Goal: Task Accomplishment & Management: Manage account settings

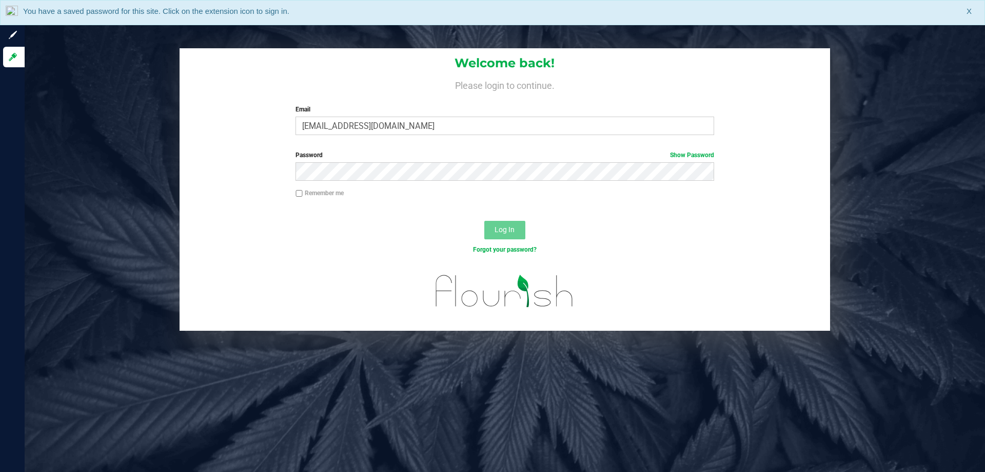
type input "kvasko@liveparallel.com"
click at [484, 221] on button "Log In" at bounding box center [504, 230] width 41 height 18
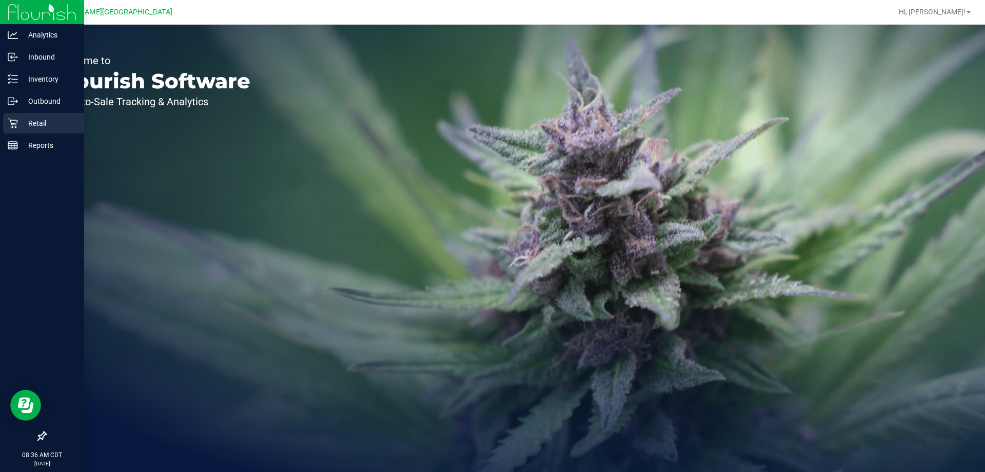
click at [42, 126] on p "Retail" at bounding box center [49, 123] width 62 height 12
click at [15, 123] on icon at bounding box center [13, 123] width 10 height 10
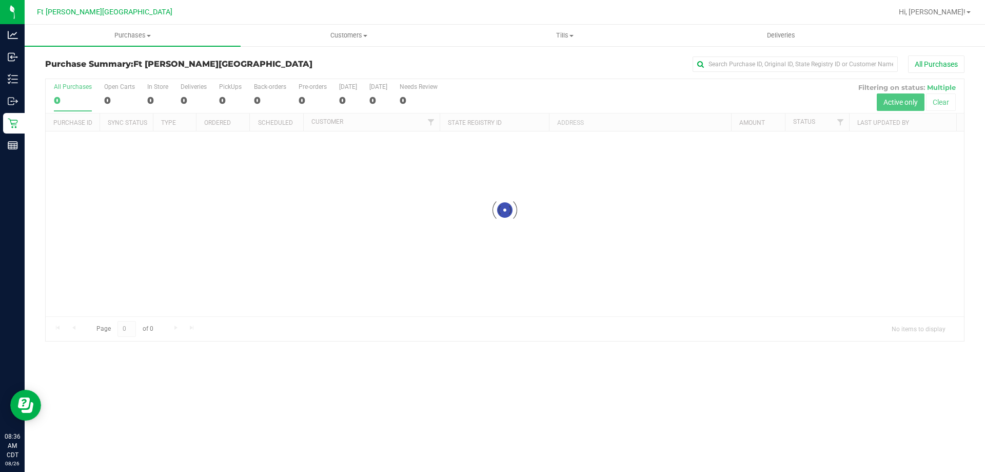
click at [393, 100] on div at bounding box center [505, 210] width 919 height 262
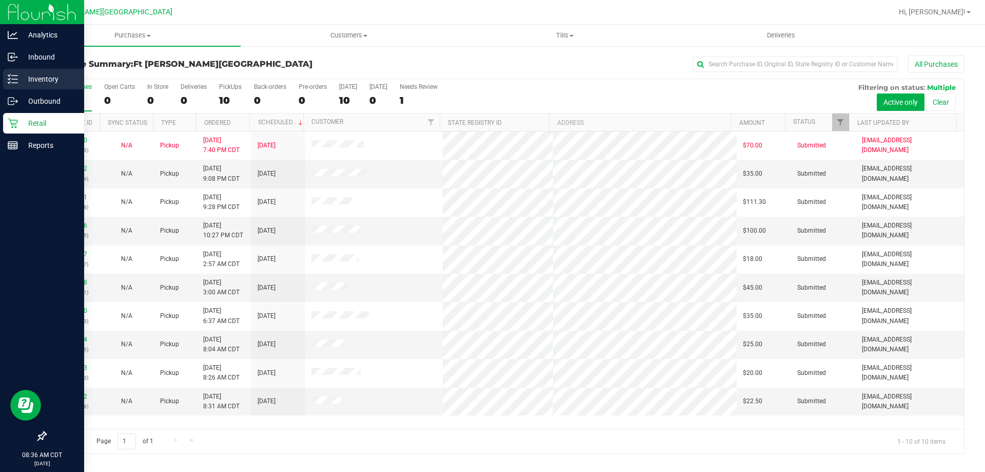
click at [19, 75] on p "Inventory" at bounding box center [49, 79] width 62 height 12
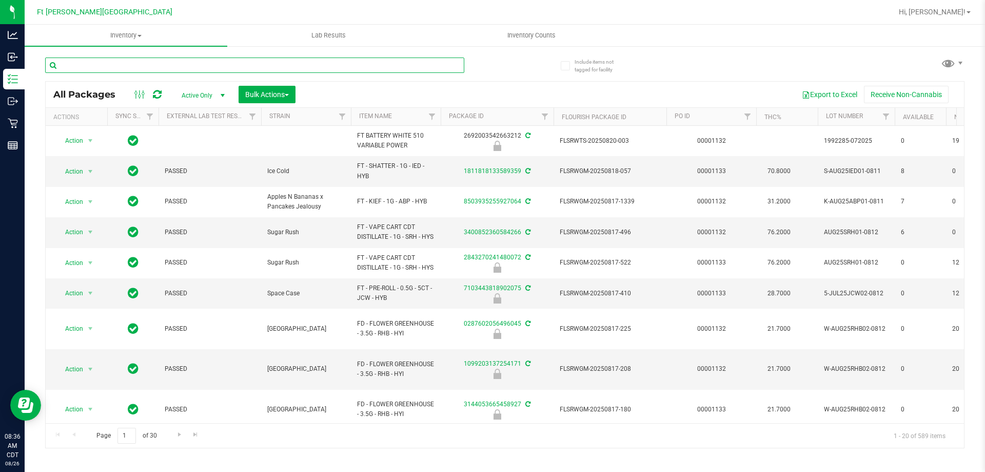
click at [144, 60] on input "text" at bounding box center [254, 64] width 419 height 15
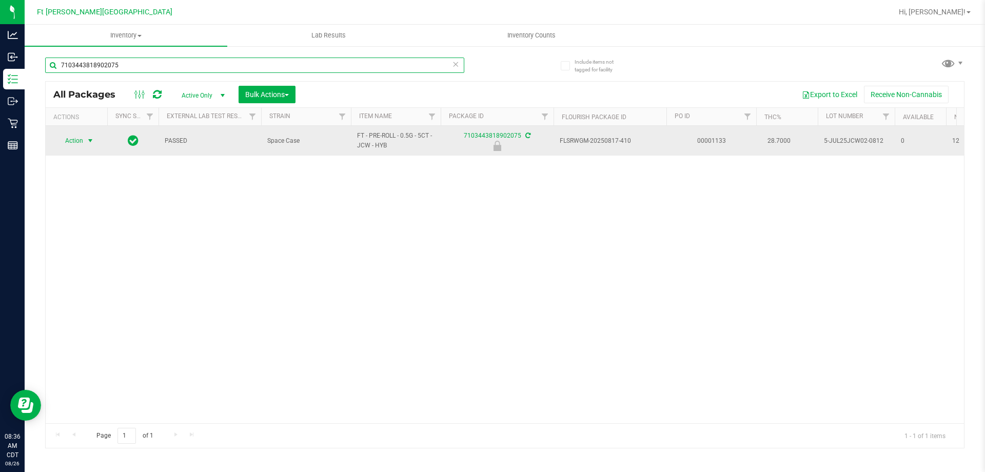
type input "7103443818902075"
click at [82, 141] on span "Action" at bounding box center [70, 140] width 28 height 14
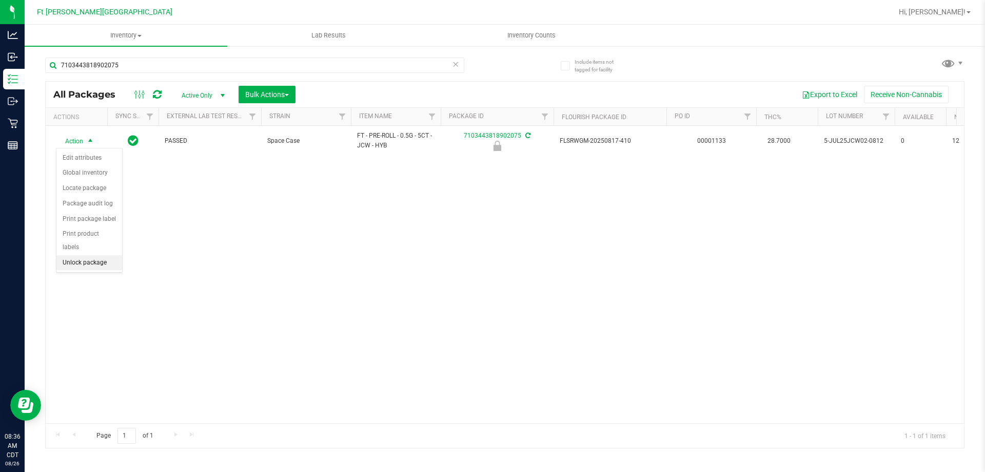
click at [64, 255] on li "Unlock package" at bounding box center [89, 262] width 66 height 15
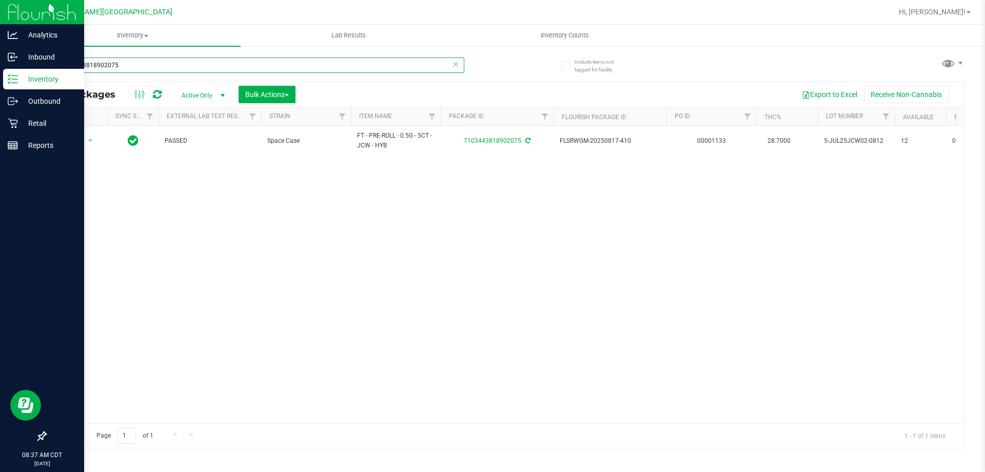
drag, startPoint x: 130, startPoint y: 64, endPoint x: 0, endPoint y: 70, distance: 130.0
click at [0, 70] on div "Analytics Inbound Inventory Outbound Retail Reports 08:37 AM CDT 08/26/2025 08/…" at bounding box center [492, 236] width 985 height 472
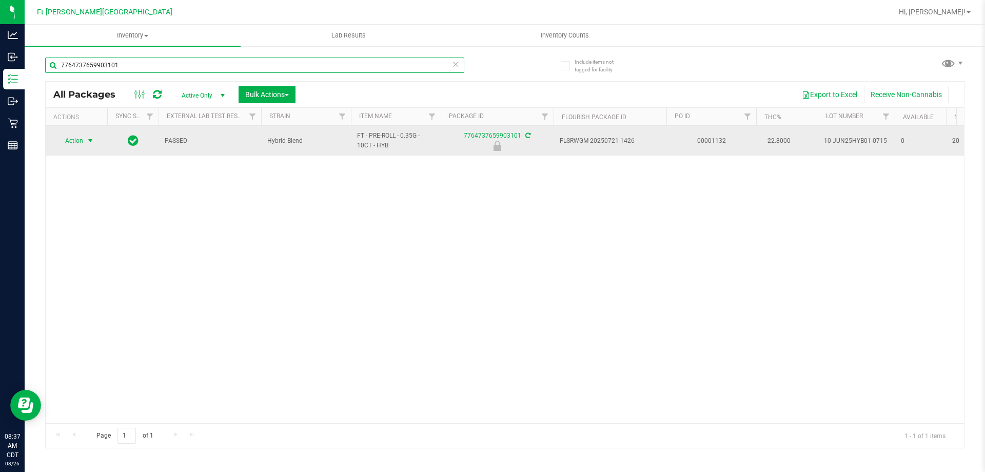
type input "7764737659903101"
click at [86, 143] on span "select" at bounding box center [90, 140] width 13 height 14
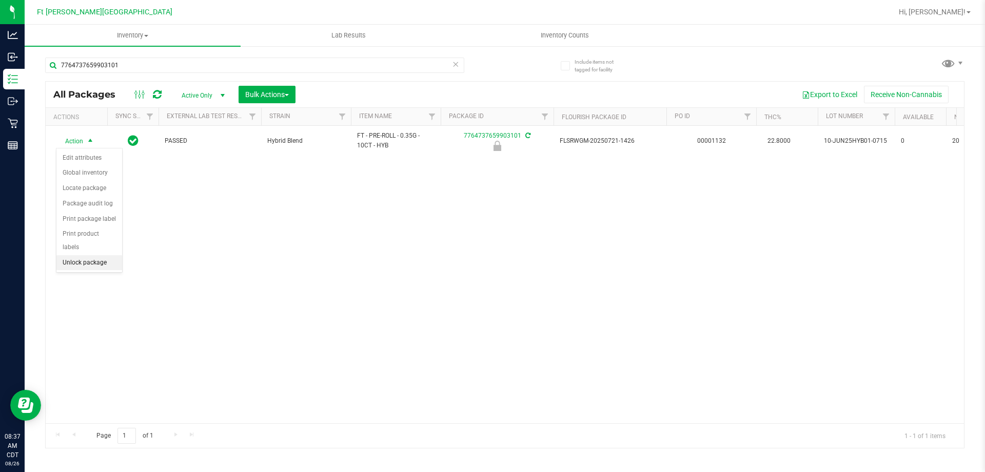
click at [80, 255] on li "Unlock package" at bounding box center [89, 262] width 66 height 15
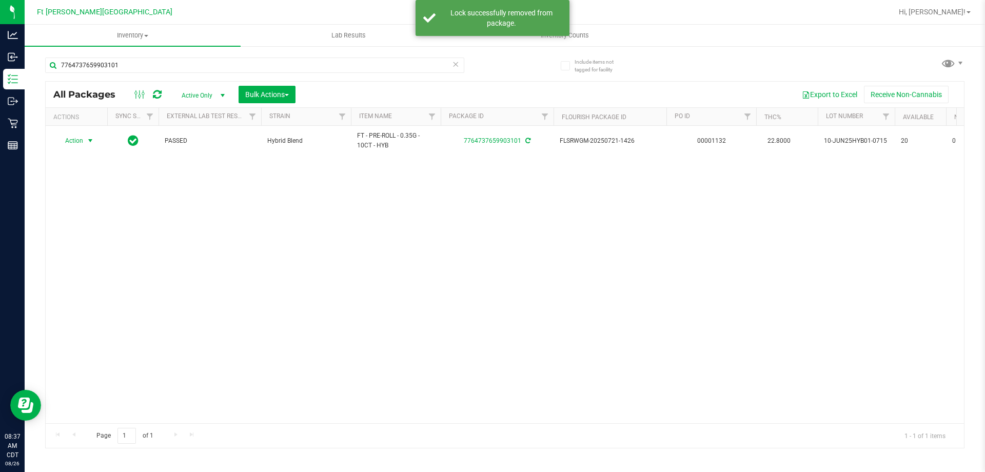
click at [83, 143] on span "Action" at bounding box center [70, 140] width 28 height 14
drag, startPoint x: 92, startPoint y: 266, endPoint x: 121, endPoint y: 255, distance: 31.4
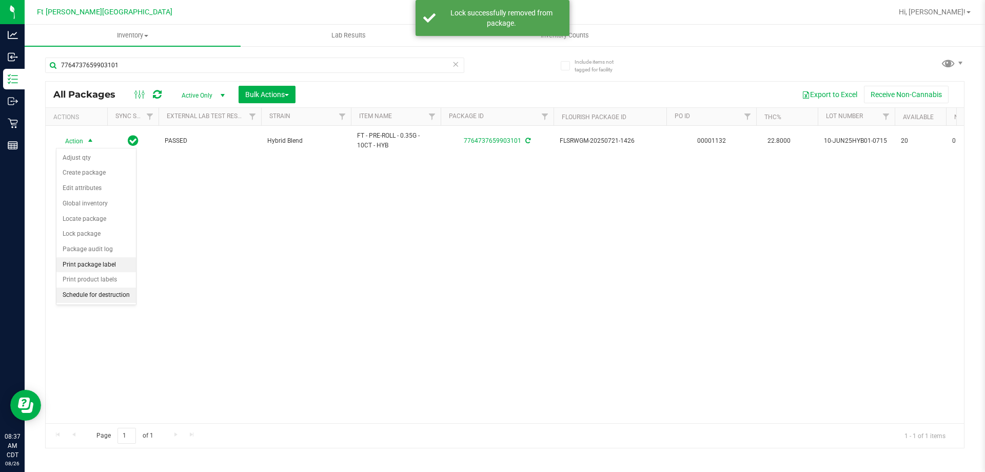
click at [92, 266] on li "Print package label" at bounding box center [96, 264] width 80 height 15
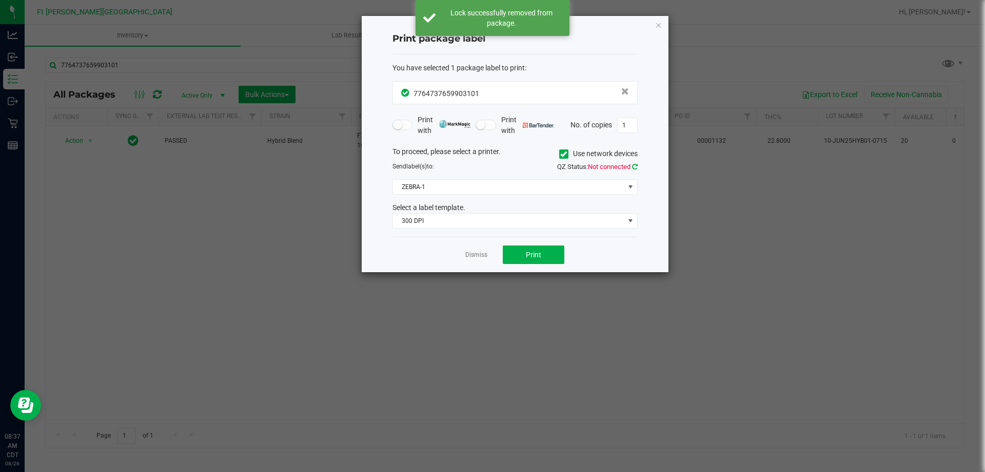
click at [634, 168] on icon at bounding box center [635, 166] width 6 height 7
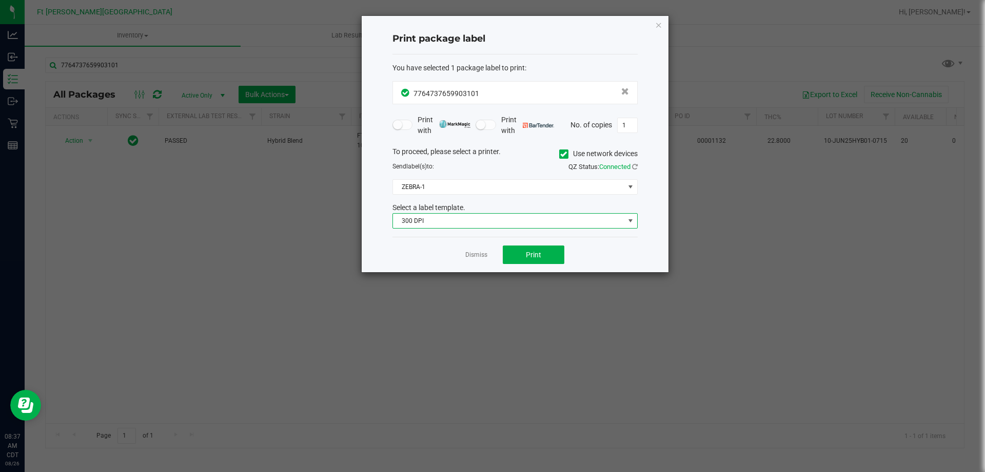
click at [472, 219] on span "300 DPI" at bounding box center [508, 220] width 231 height 14
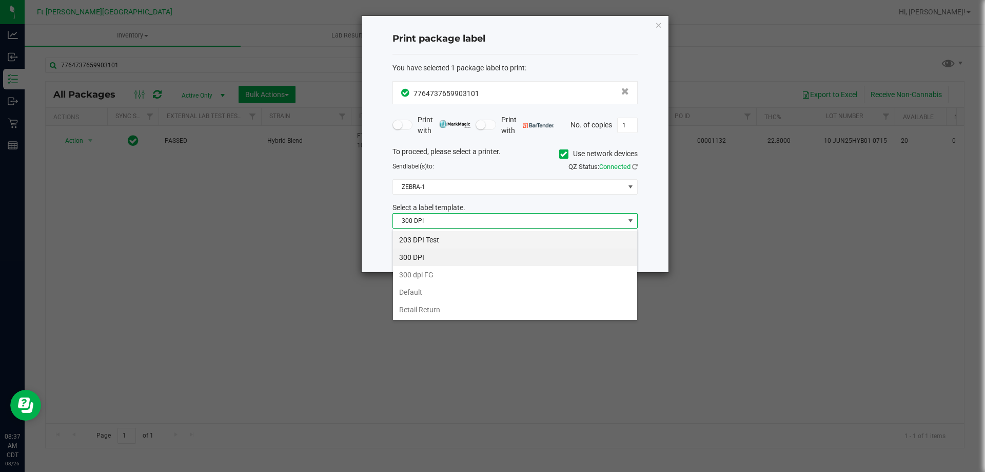
scroll to position [15, 245]
click at [466, 240] on li "203 DPI Test" at bounding box center [515, 239] width 244 height 17
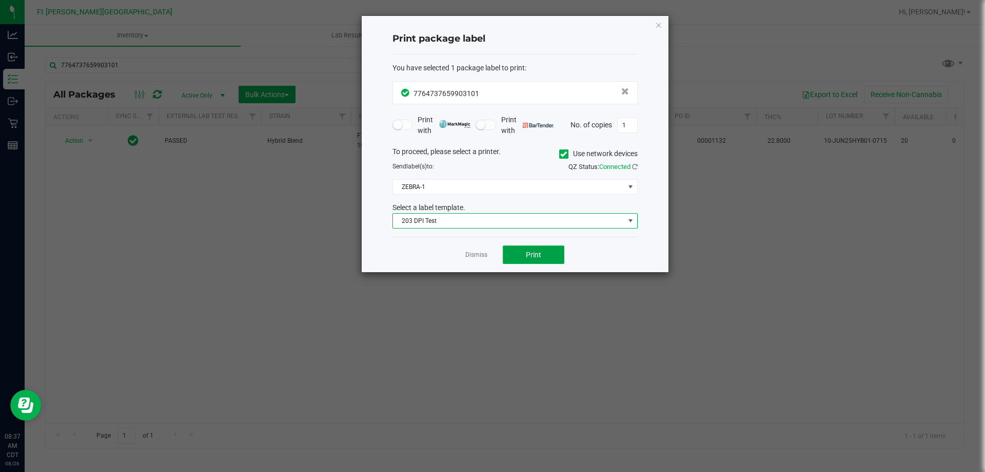
click at [521, 255] on button "Print" at bounding box center [534, 254] width 62 height 18
click at [477, 250] on link "Dismiss" at bounding box center [476, 254] width 22 height 9
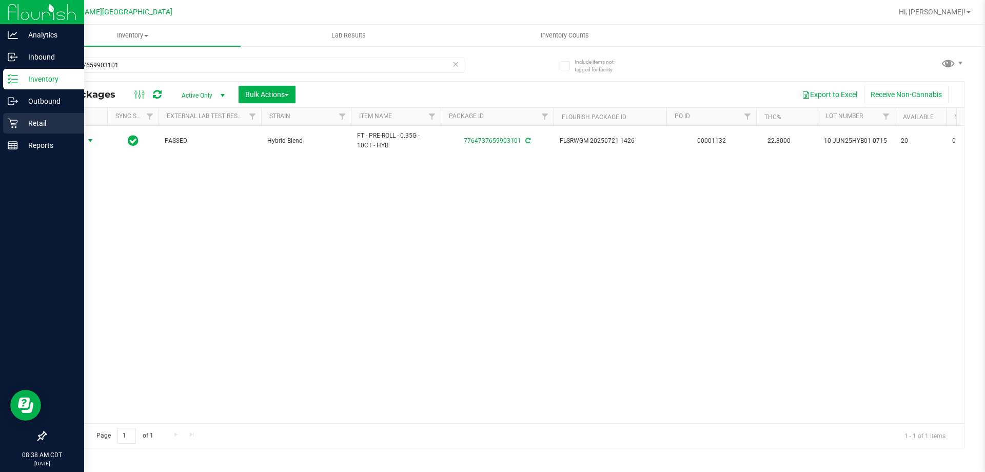
click at [22, 121] on p "Retail" at bounding box center [49, 123] width 62 height 12
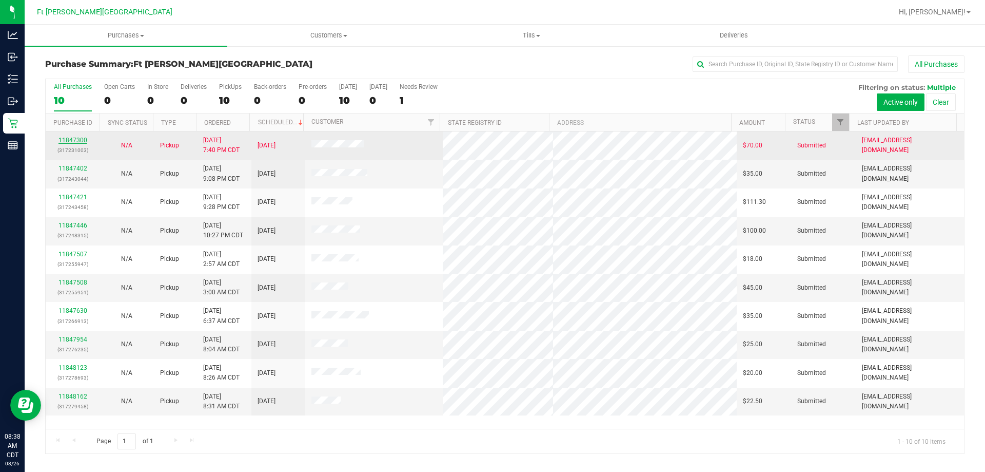
click at [70, 138] on link "11847300" at bounding box center [73, 140] width 29 height 7
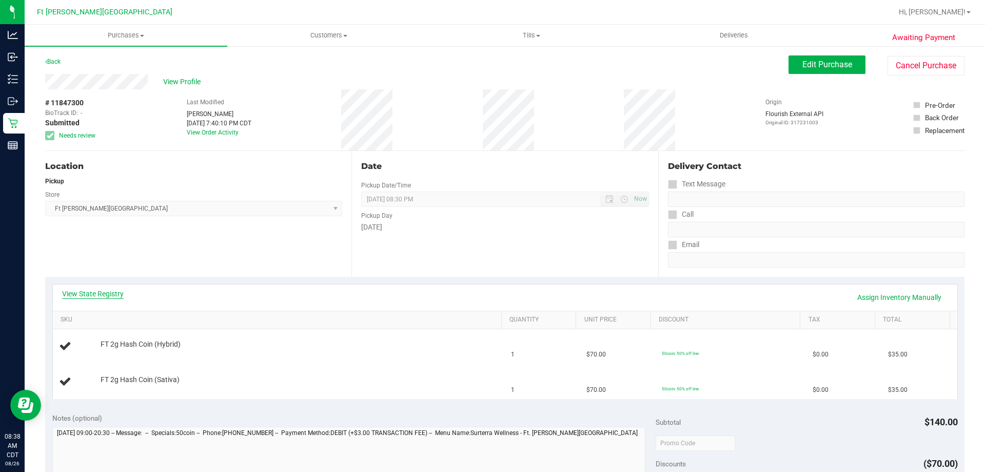
click at [105, 295] on link "View State Registry" at bounding box center [93, 293] width 62 height 10
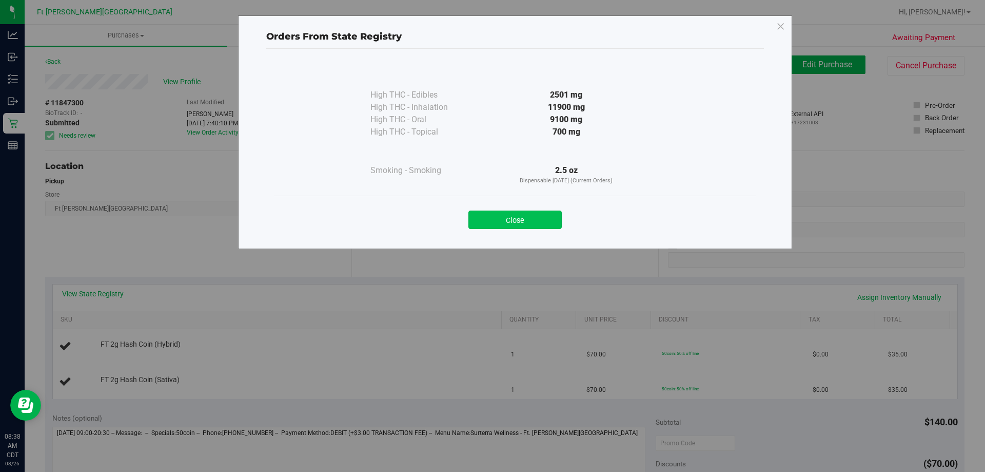
click at [499, 218] on button "Close" at bounding box center [515, 219] width 93 height 18
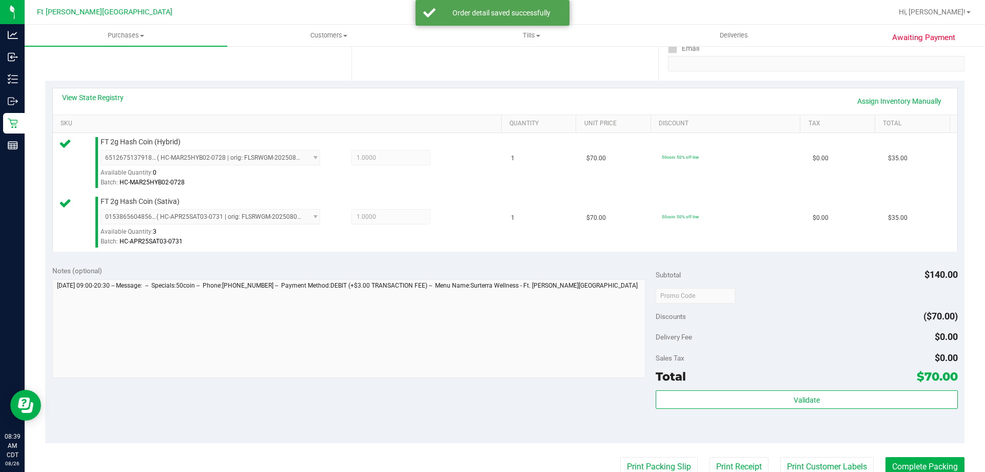
scroll to position [205, 0]
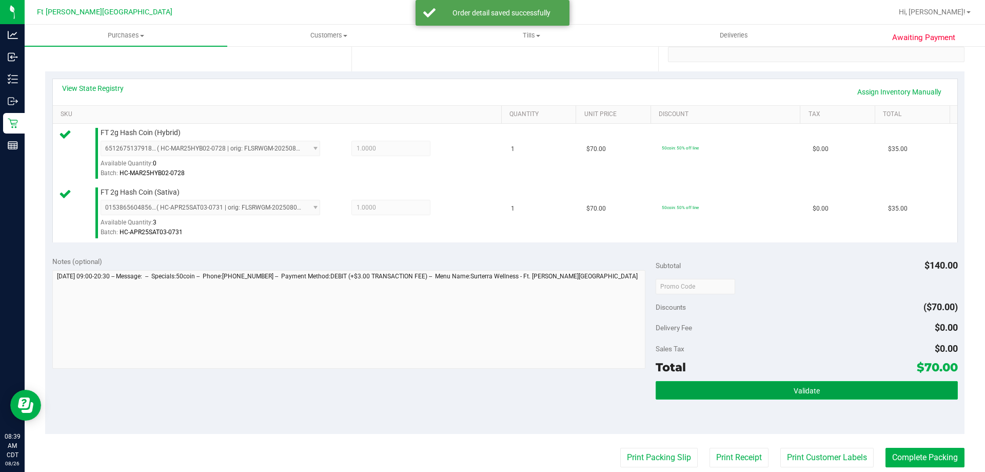
click at [742, 386] on button "Validate" at bounding box center [807, 390] width 302 height 18
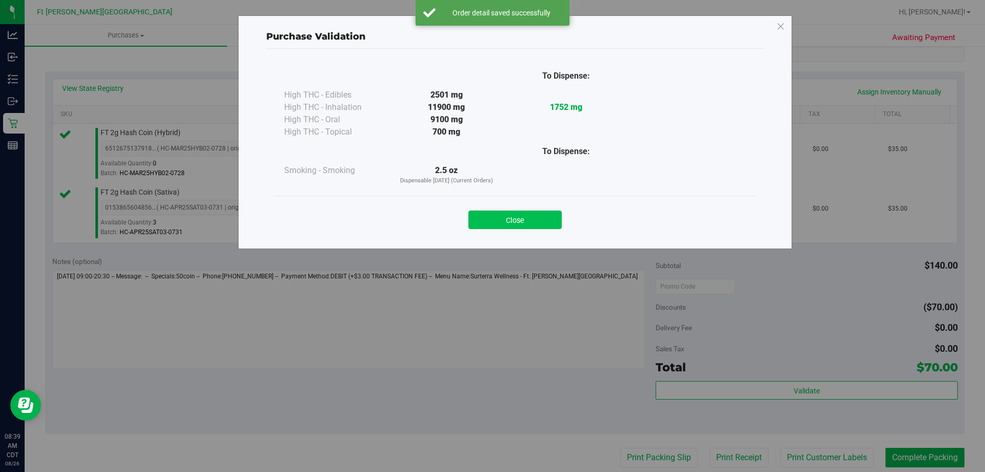
click at [532, 222] on button "Close" at bounding box center [515, 219] width 93 height 18
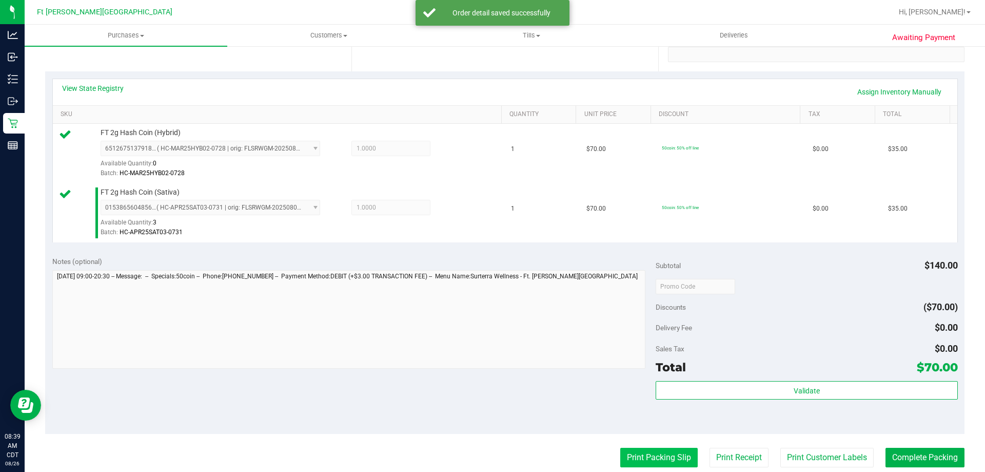
click at [675, 467] on button "Print Packing Slip" at bounding box center [658, 458] width 77 height 20
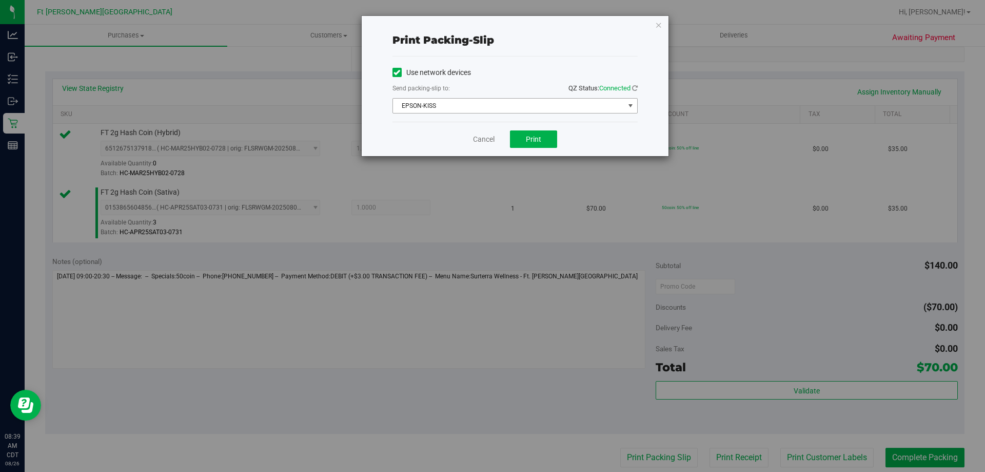
click at [502, 101] on span "EPSON-KISS" at bounding box center [508, 106] width 231 height 14
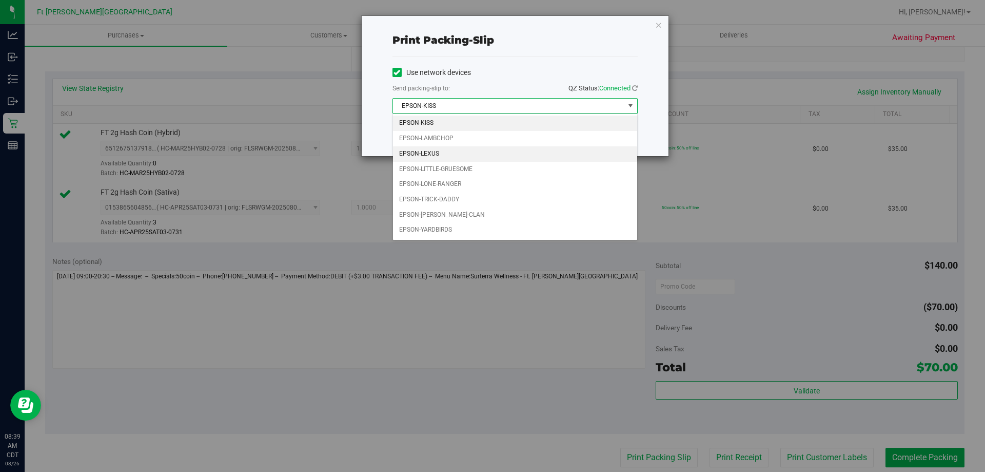
click at [441, 154] on li "EPSON-LEXUS" at bounding box center [515, 153] width 244 height 15
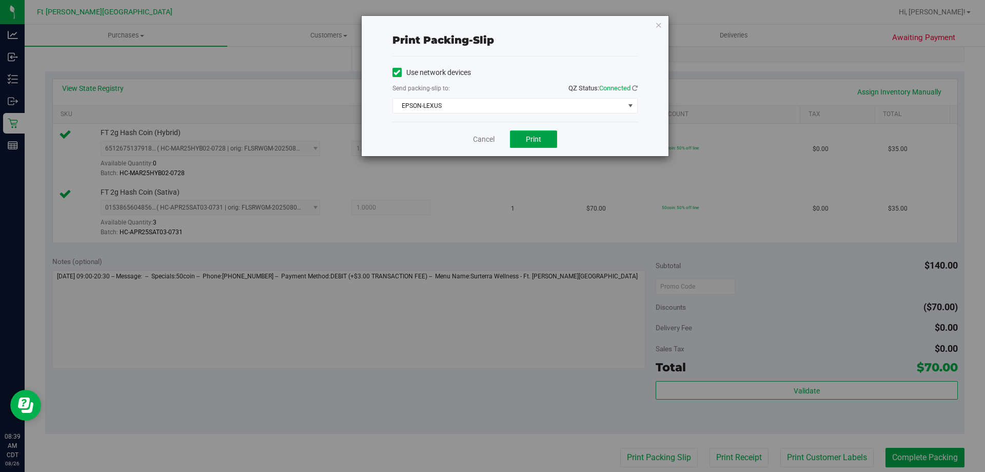
click at [534, 139] on span "Print" at bounding box center [533, 139] width 15 height 8
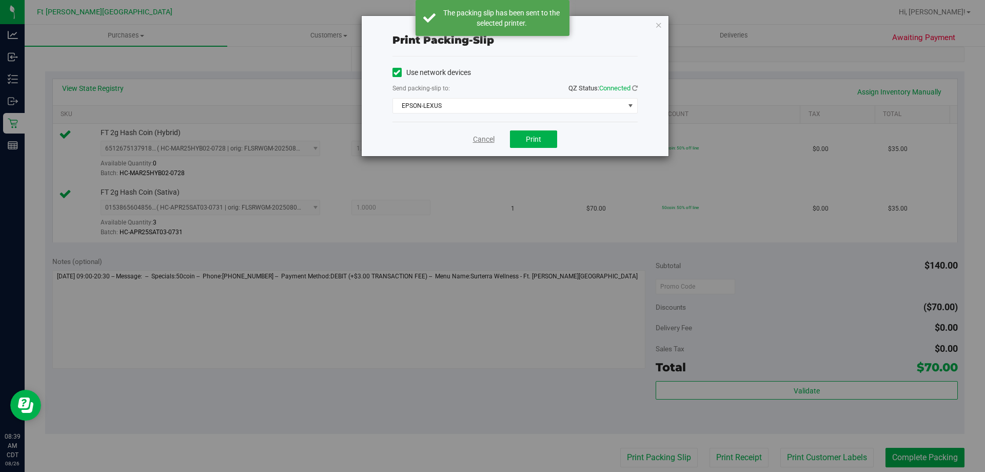
click at [483, 138] on link "Cancel" at bounding box center [484, 139] width 22 height 11
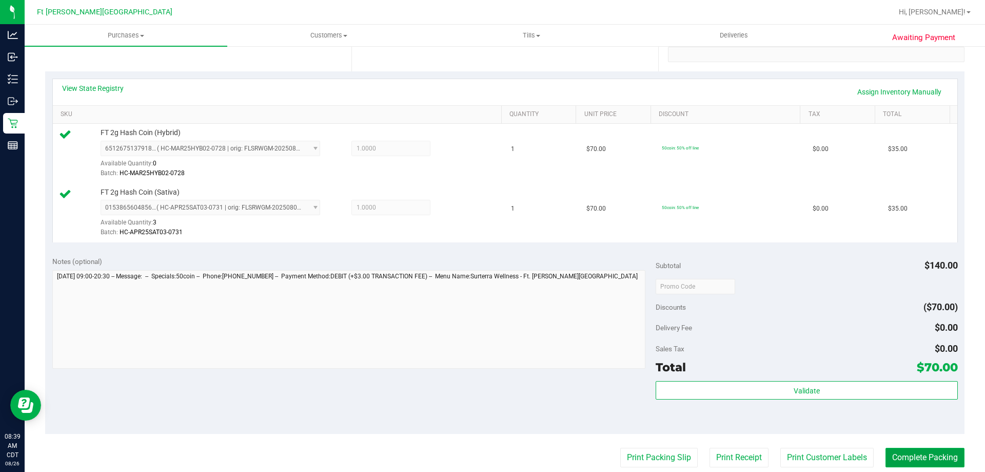
click at [893, 457] on button "Complete Packing" at bounding box center [925, 458] width 79 height 20
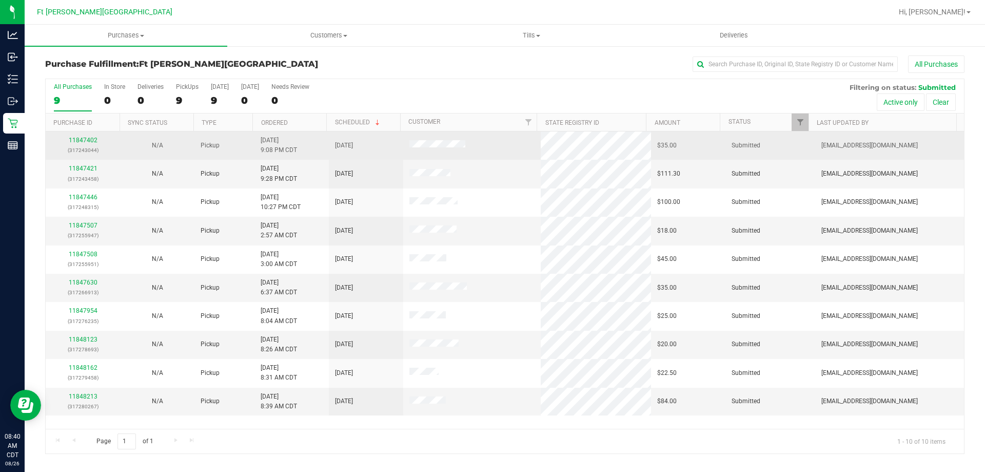
click at [91, 144] on div "11847402 (317243044)" at bounding box center [83, 145] width 62 height 20
click at [91, 142] on link "11847402" at bounding box center [83, 140] width 29 height 7
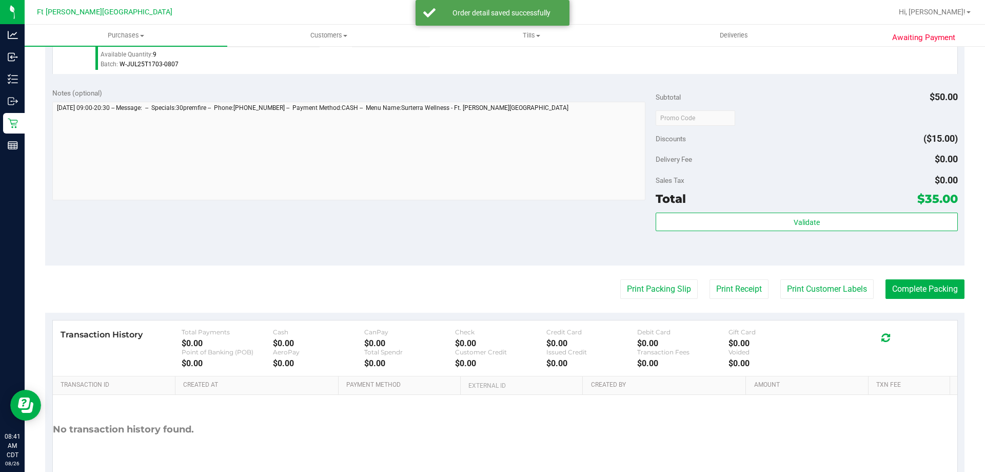
scroll to position [359, 0]
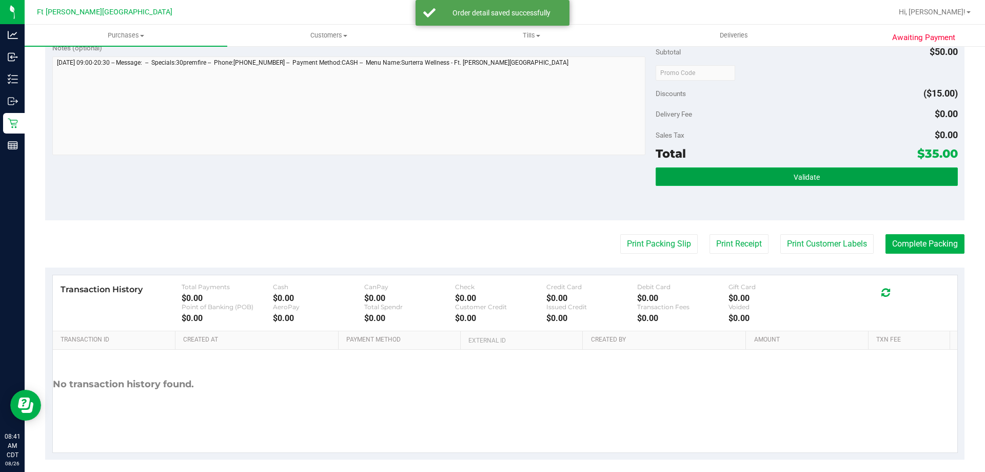
click at [667, 172] on button "Validate" at bounding box center [807, 176] width 302 height 18
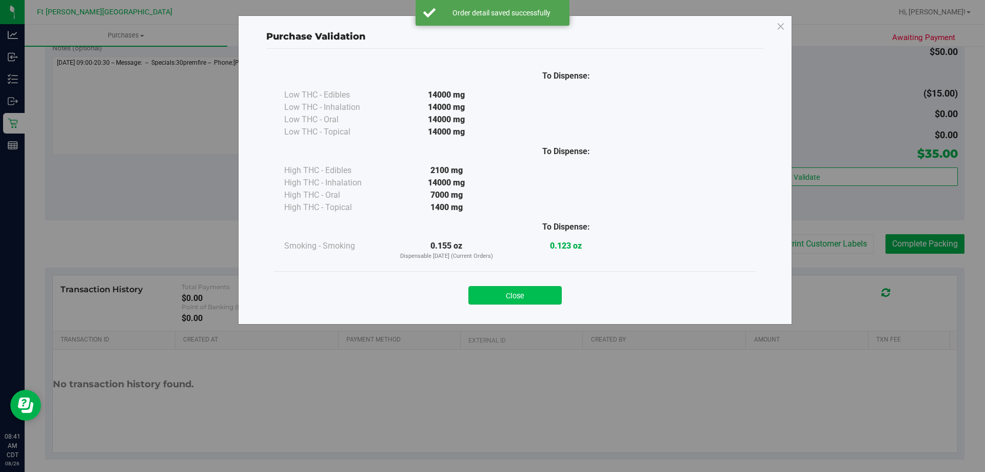
click at [515, 294] on button "Close" at bounding box center [515, 295] width 93 height 18
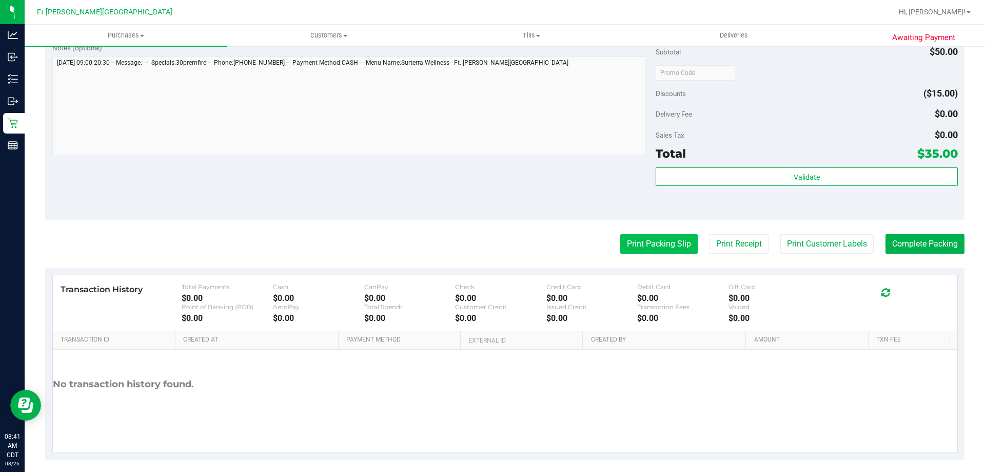
click at [620, 249] on button "Print Packing Slip" at bounding box center [658, 244] width 77 height 20
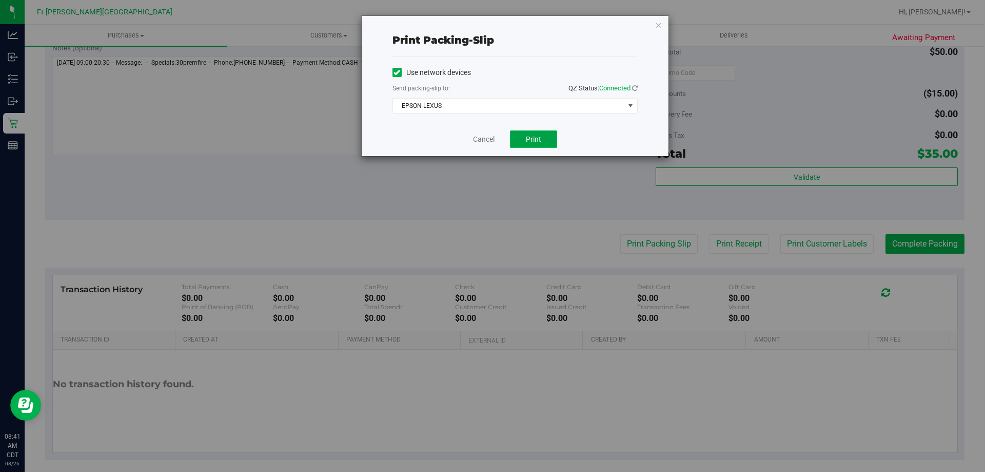
click at [524, 133] on button "Print" at bounding box center [533, 138] width 47 height 17
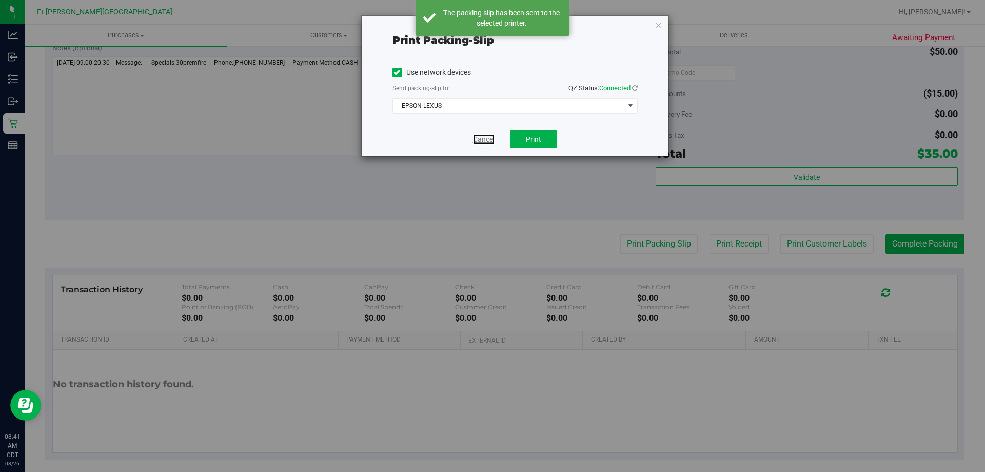
click at [482, 139] on link "Cancel" at bounding box center [484, 139] width 22 height 11
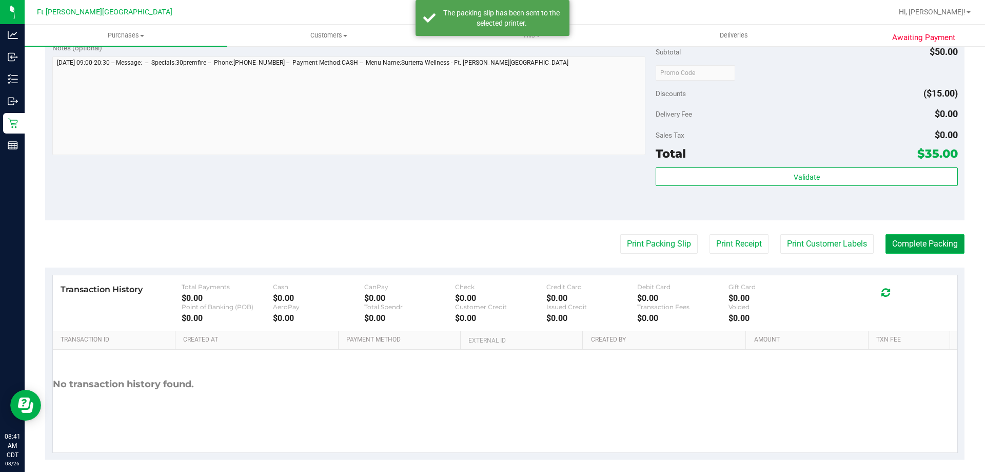
click at [896, 238] on button "Complete Packing" at bounding box center [925, 244] width 79 height 20
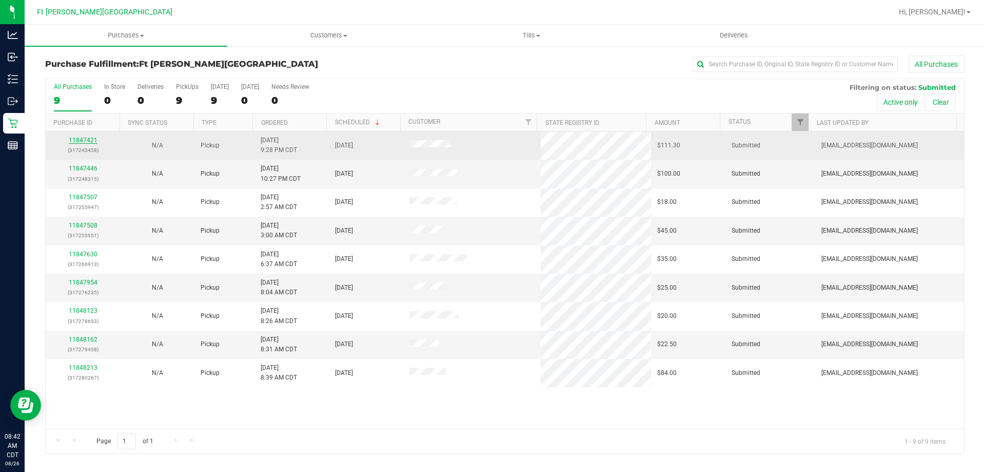
click at [81, 138] on link "11847421" at bounding box center [83, 140] width 29 height 7
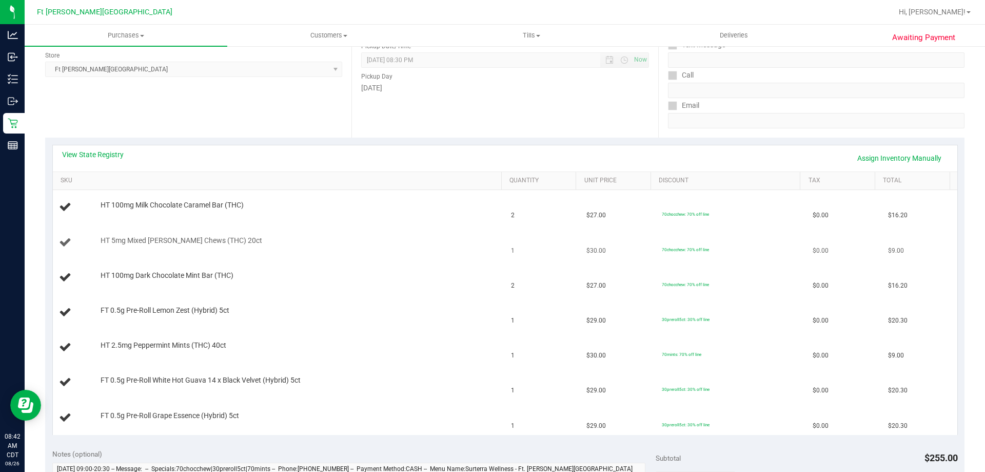
scroll to position [154, 0]
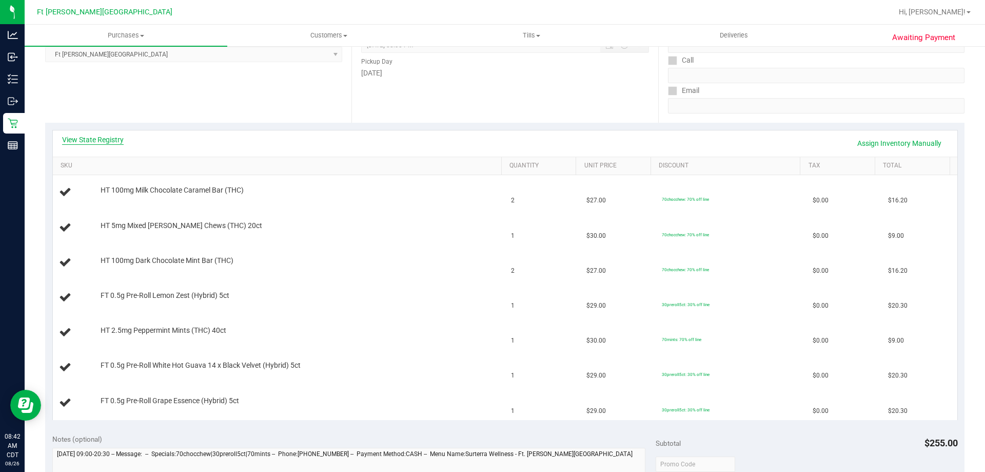
click at [98, 137] on link "View State Registry" at bounding box center [93, 139] width 62 height 10
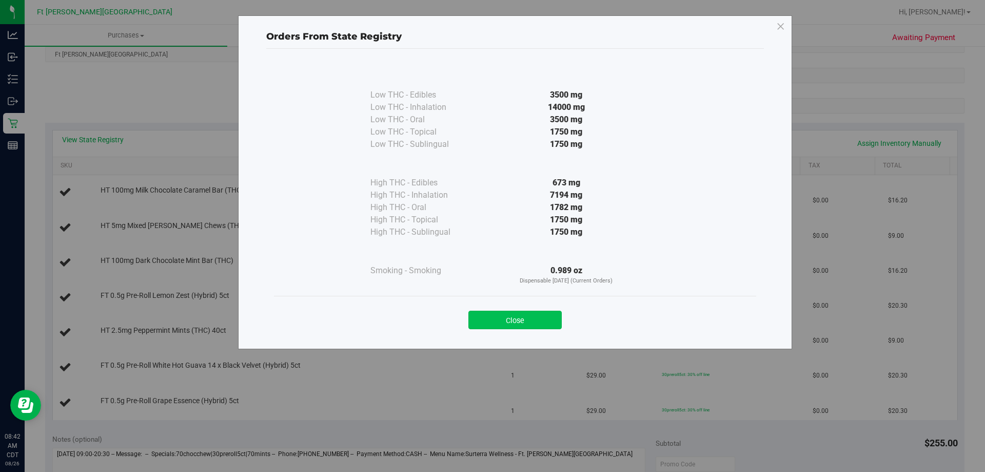
click at [527, 322] on button "Close" at bounding box center [515, 319] width 93 height 18
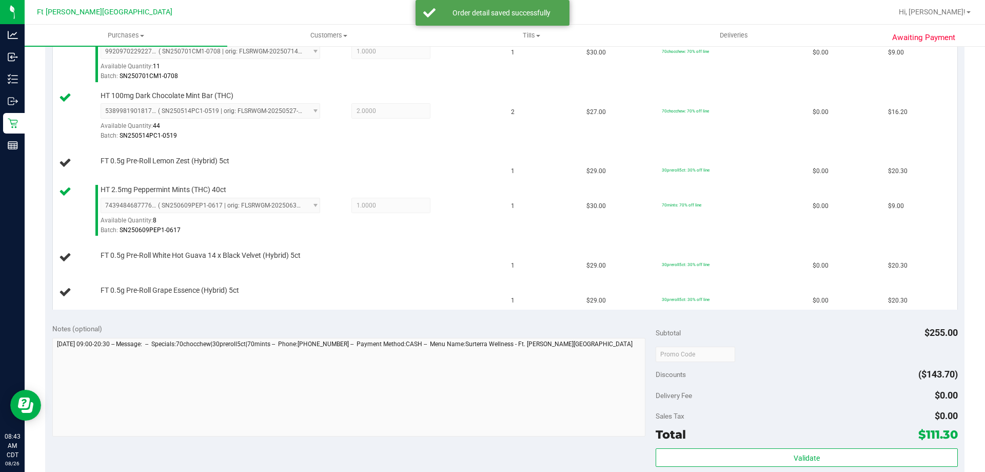
scroll to position [411, 0]
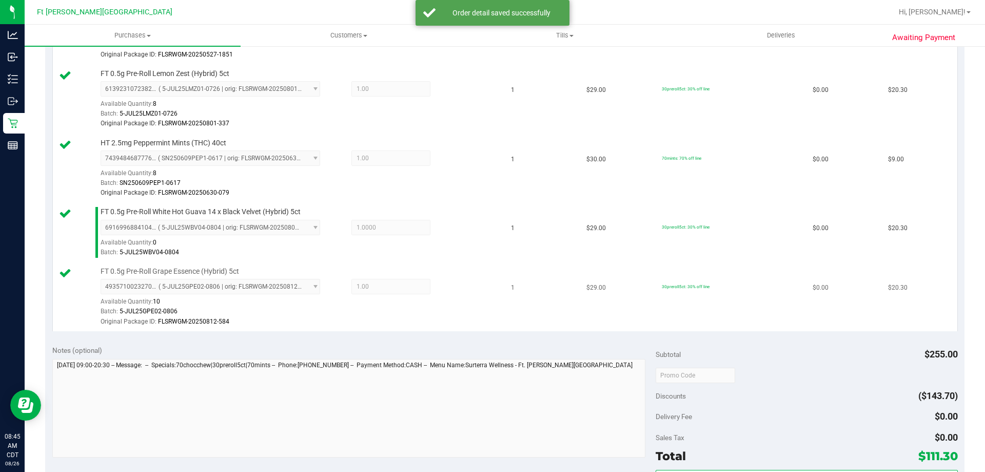
scroll to position [513, 0]
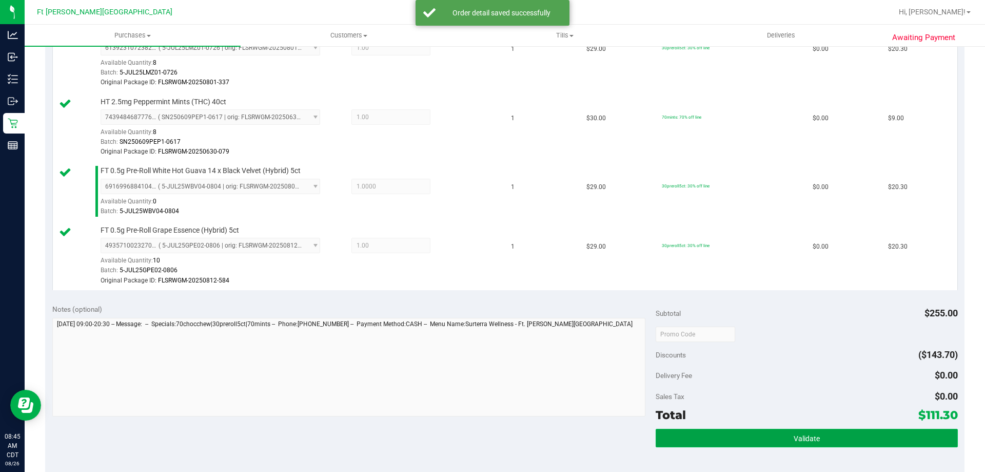
click at [736, 434] on button "Validate" at bounding box center [807, 438] width 302 height 18
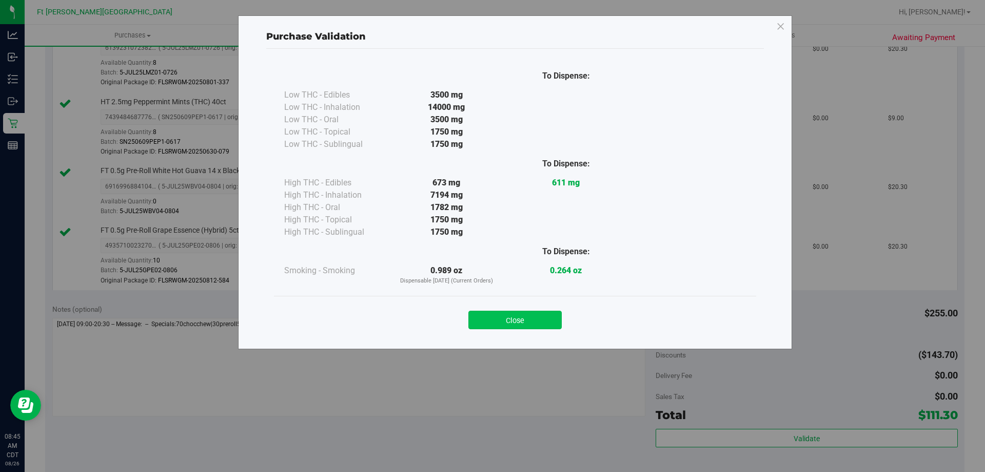
click at [555, 327] on button "Close" at bounding box center [515, 319] width 93 height 18
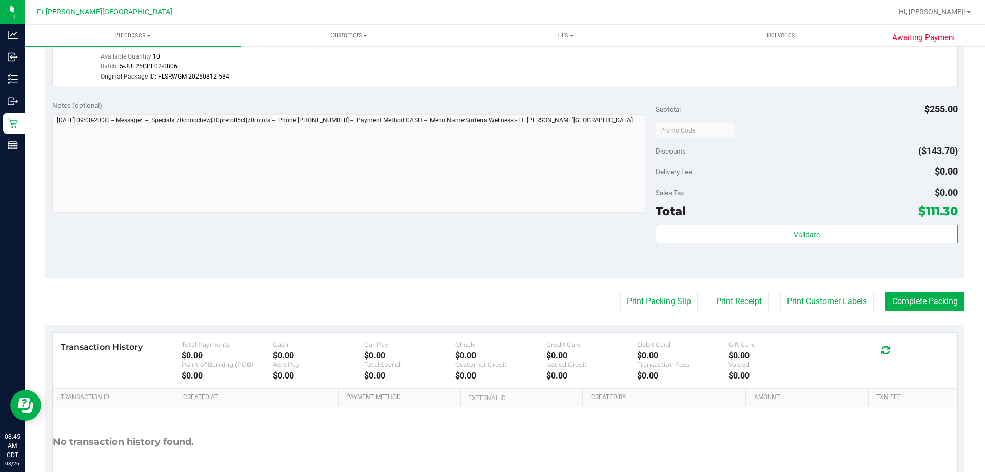
scroll to position [770, 0]
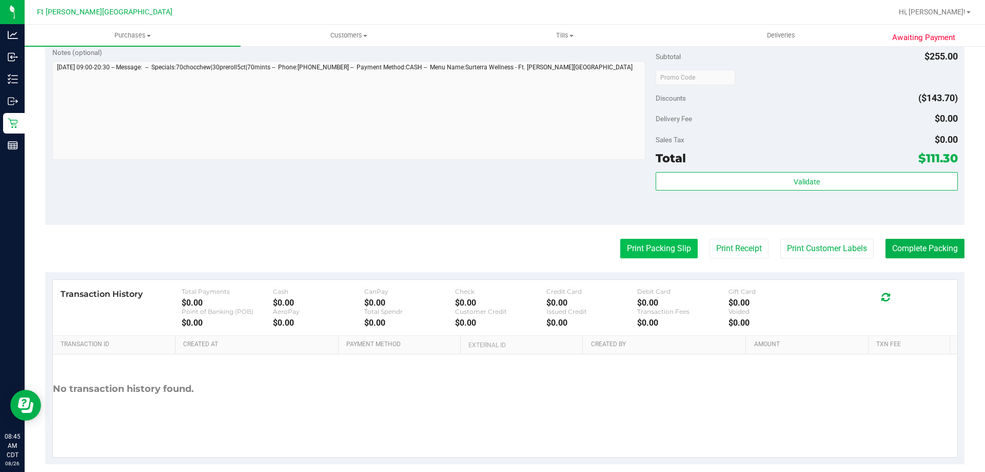
click at [649, 247] on button "Print Packing Slip" at bounding box center [658, 249] width 77 height 20
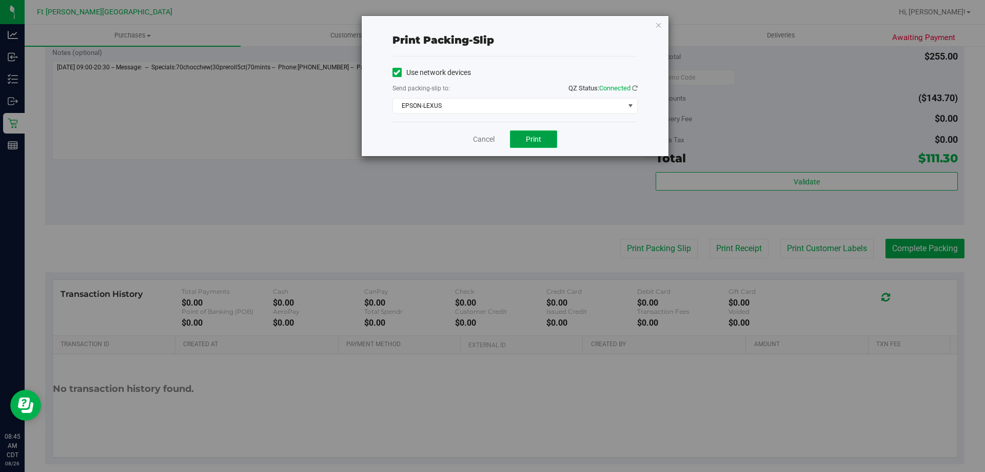
click at [532, 145] on button "Print" at bounding box center [533, 138] width 47 height 17
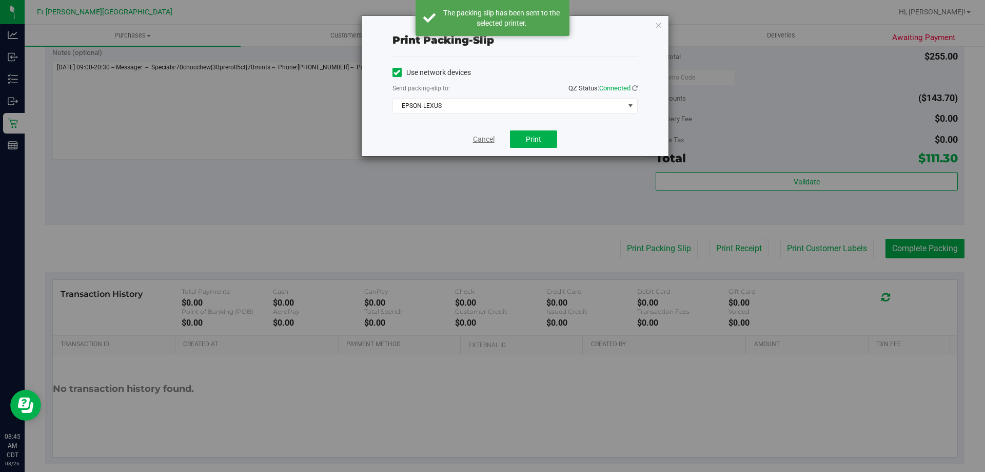
click at [481, 140] on link "Cancel" at bounding box center [484, 139] width 22 height 11
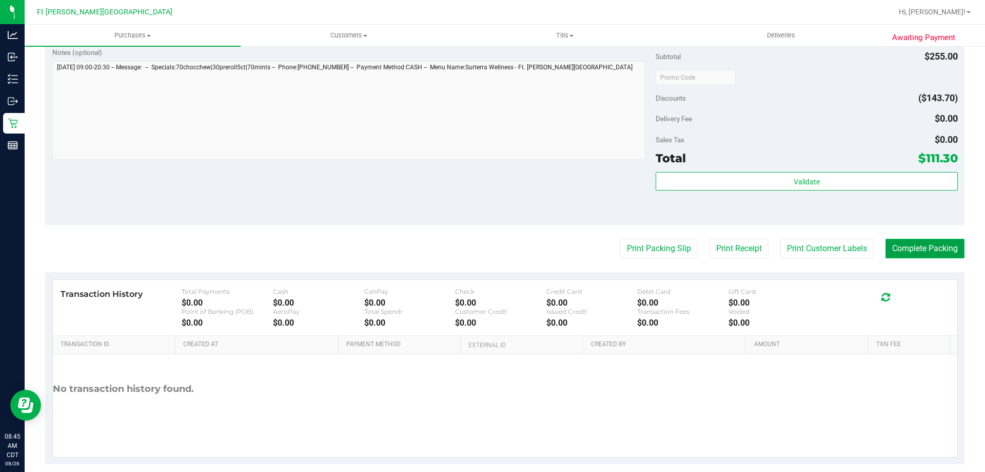
click at [924, 243] on button "Complete Packing" at bounding box center [925, 249] width 79 height 20
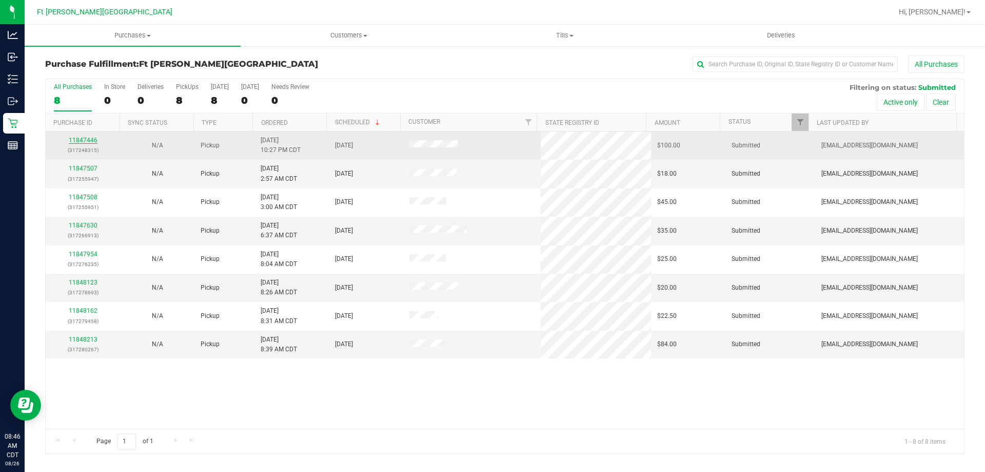
click at [91, 142] on link "11847446" at bounding box center [83, 140] width 29 height 7
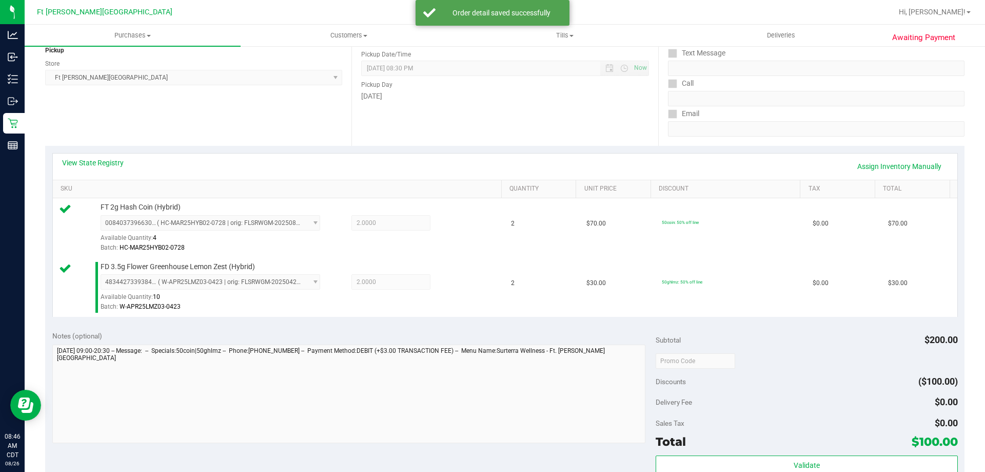
scroll to position [154, 0]
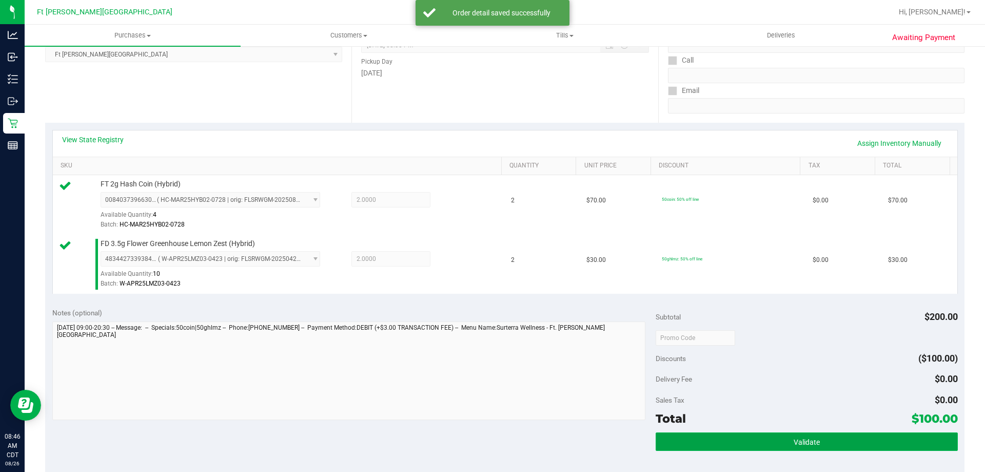
click at [776, 447] on button "Validate" at bounding box center [807, 441] width 302 height 18
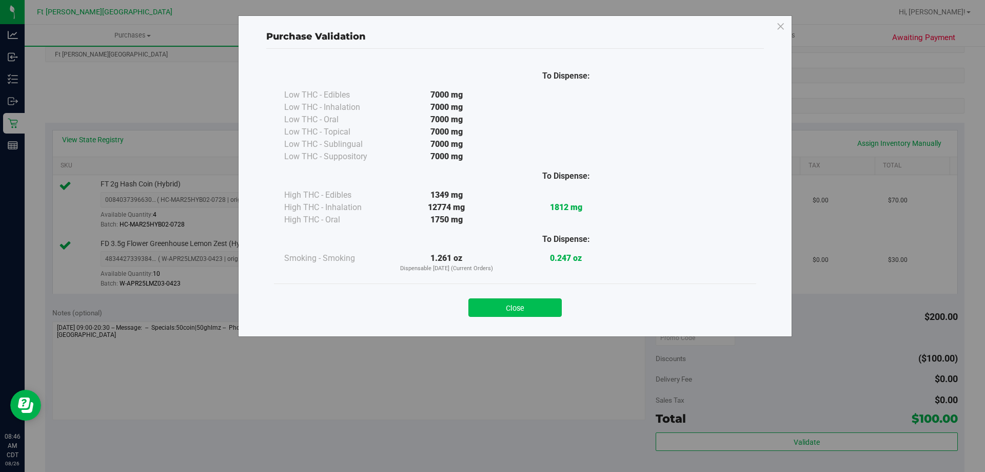
click at [537, 315] on button "Close" at bounding box center [515, 307] width 93 height 18
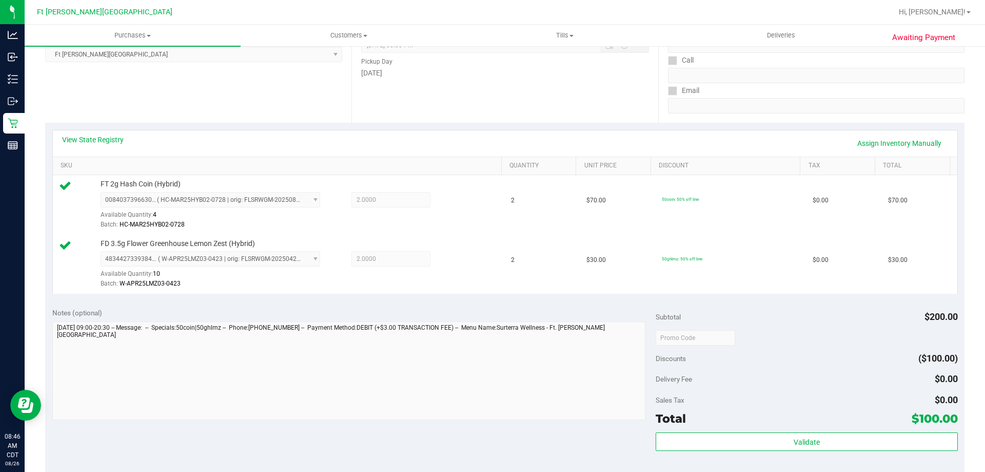
scroll to position [359, 0]
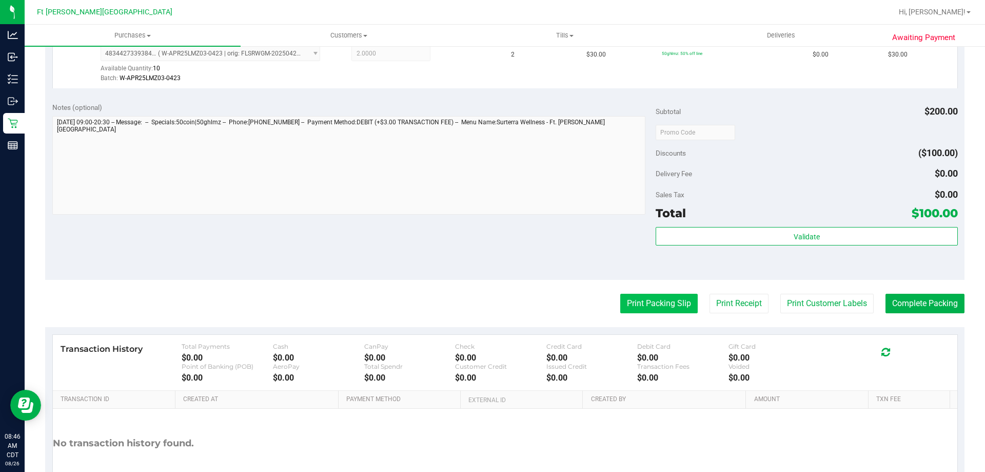
click at [624, 306] on button "Print Packing Slip" at bounding box center [658, 304] width 77 height 20
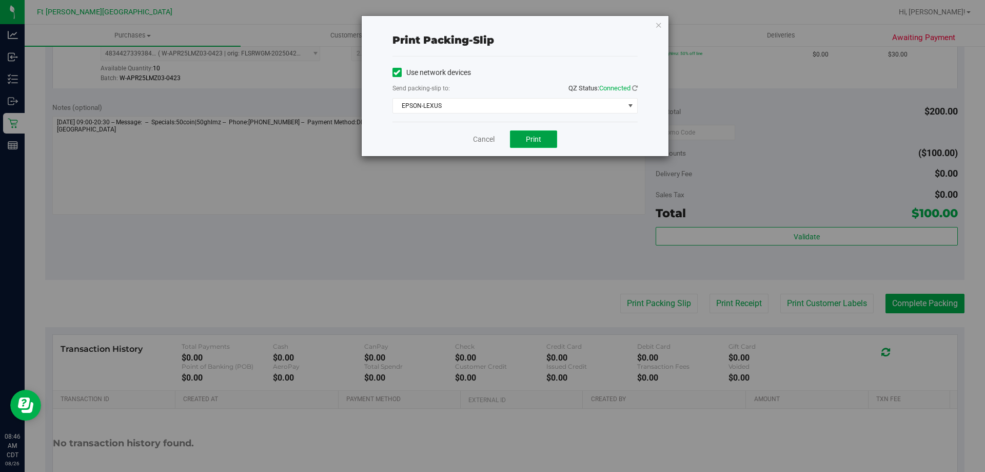
click at [529, 136] on span "Print" at bounding box center [533, 139] width 15 height 8
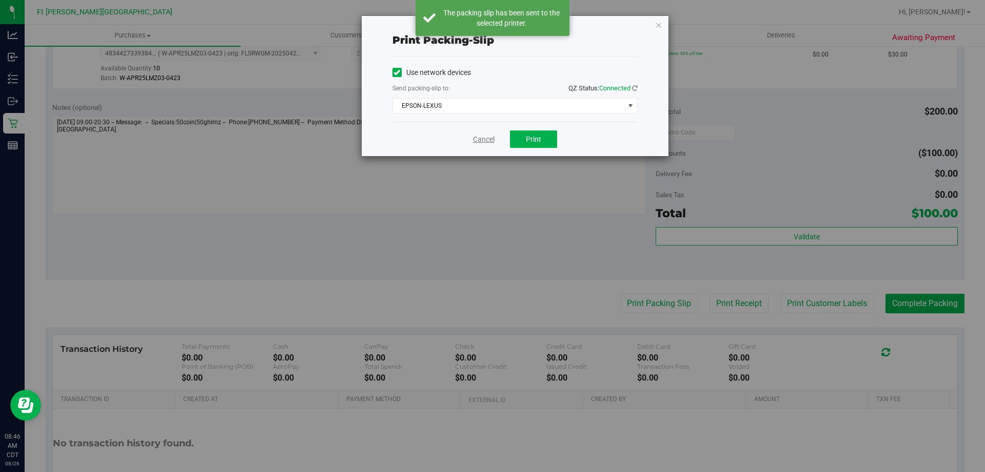
click at [473, 141] on link "Cancel" at bounding box center [484, 139] width 22 height 11
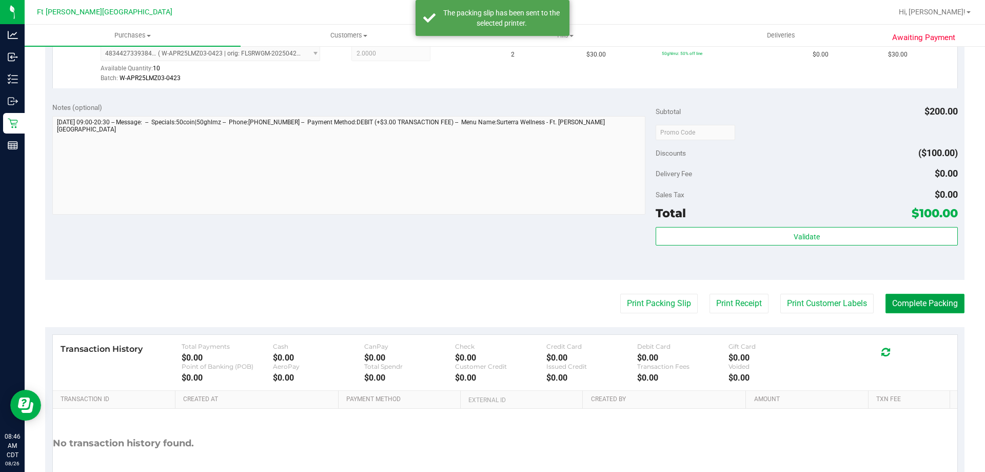
click at [886, 302] on button "Complete Packing" at bounding box center [925, 304] width 79 height 20
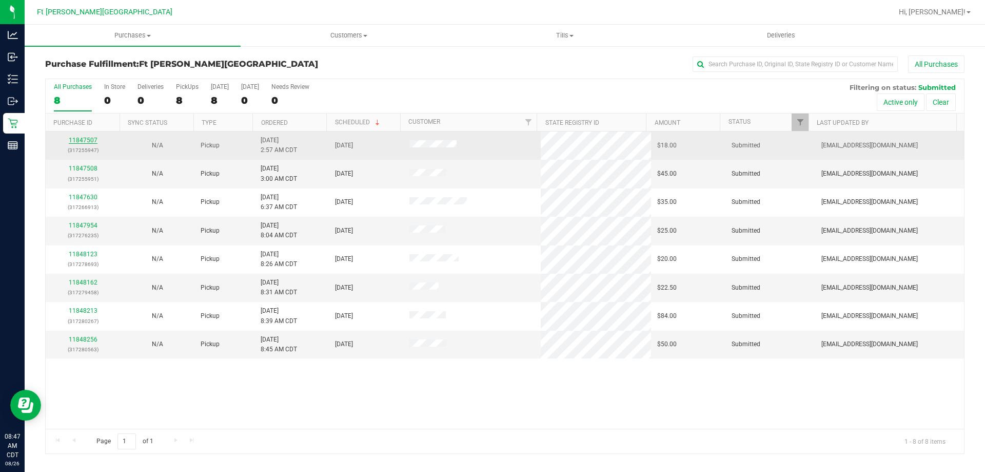
drag, startPoint x: 79, startPoint y: 135, endPoint x: 80, endPoint y: 140, distance: 5.2
click at [79, 137] on td "11847507 (317255947)" at bounding box center [83, 145] width 74 height 28
click at [80, 141] on link "11847507" at bounding box center [83, 140] width 29 height 7
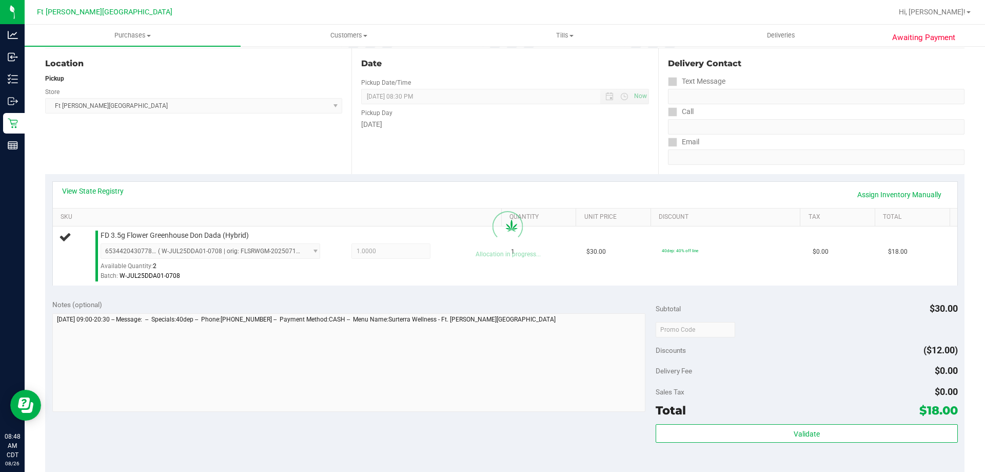
scroll to position [154, 0]
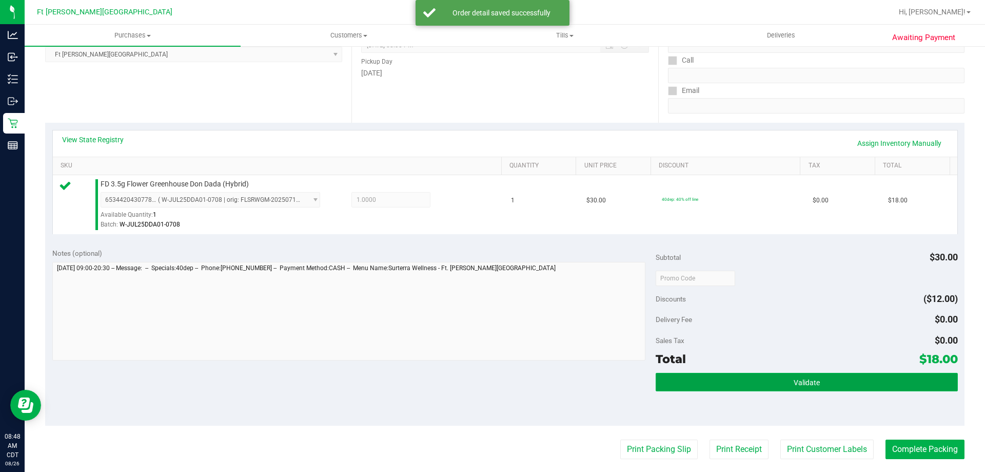
click at [690, 382] on button "Validate" at bounding box center [807, 382] width 302 height 18
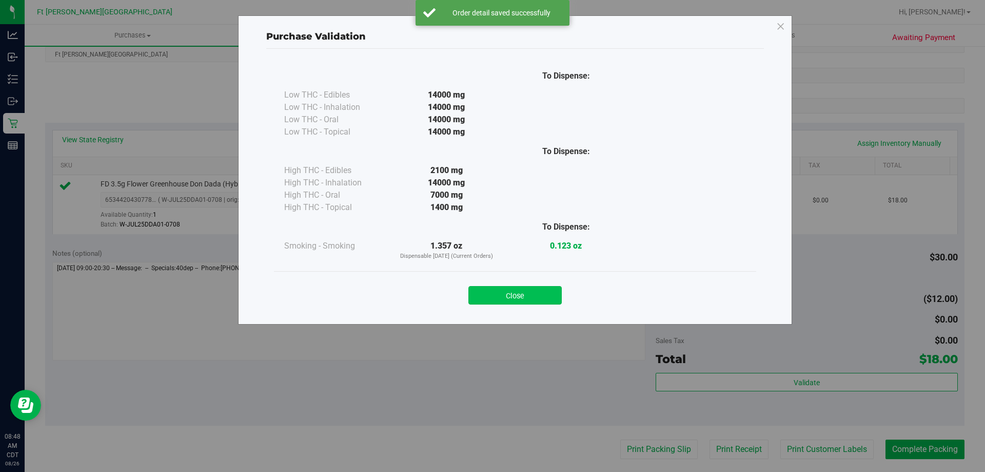
click at [520, 302] on button "Close" at bounding box center [515, 295] width 93 height 18
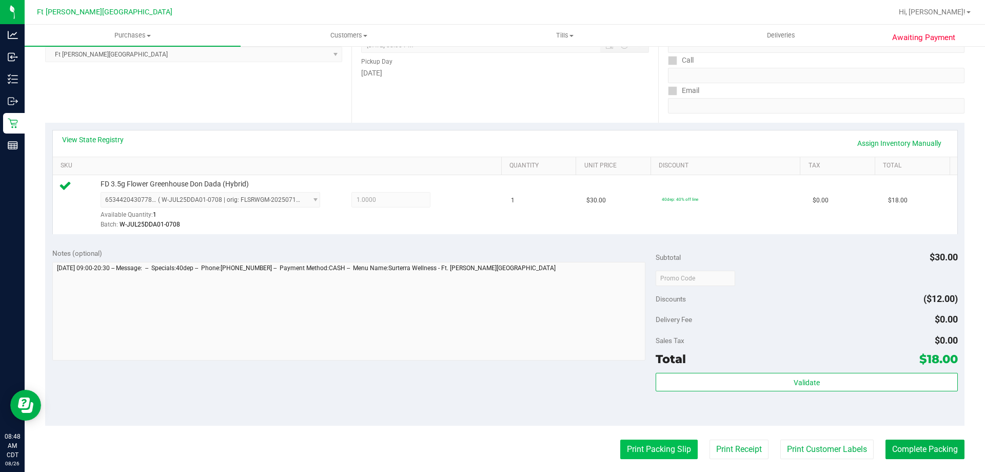
click at [635, 443] on button "Print Packing Slip" at bounding box center [658, 449] width 77 height 20
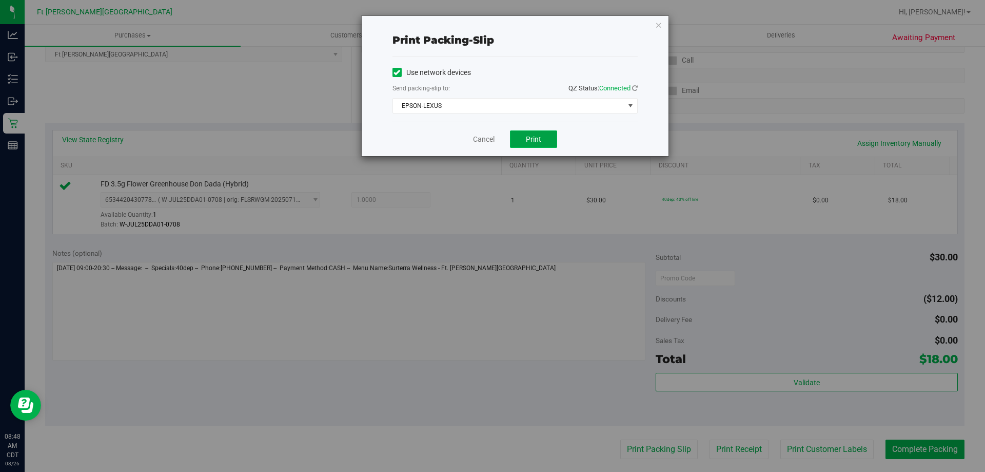
click at [530, 137] on span "Print" at bounding box center [533, 139] width 15 height 8
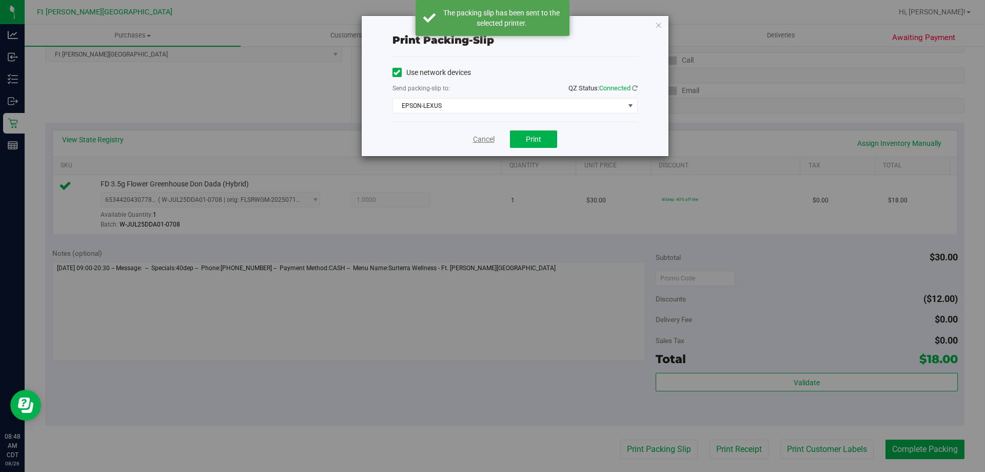
click at [485, 136] on link "Cancel" at bounding box center [484, 139] width 22 height 11
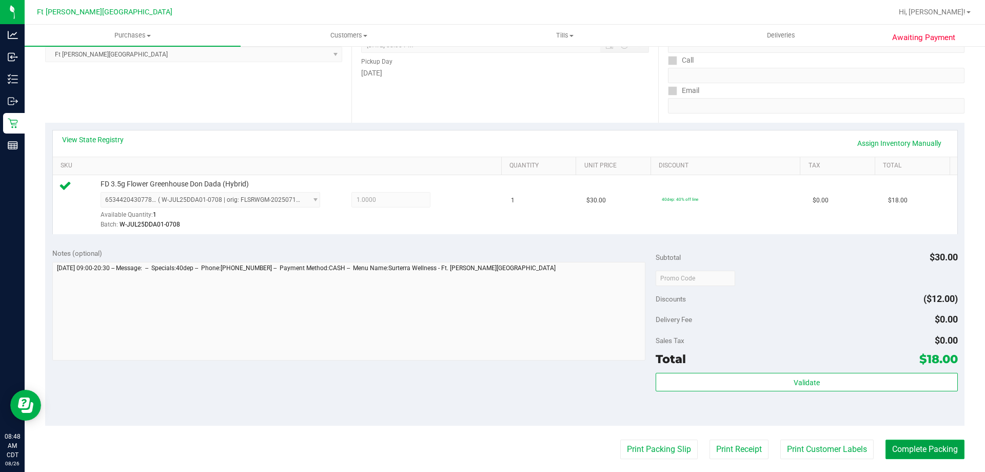
click at [896, 449] on button "Complete Packing" at bounding box center [925, 449] width 79 height 20
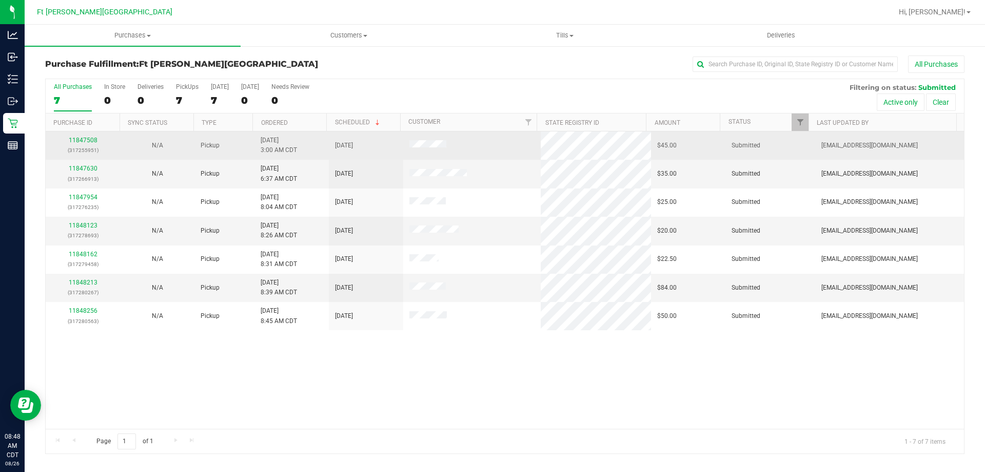
click at [87, 144] on div "11847508 (317255951)" at bounding box center [83, 145] width 62 height 20
click at [90, 135] on div "11847508 (317255951)" at bounding box center [83, 145] width 62 height 20
click at [91, 139] on link "11847508" at bounding box center [83, 140] width 29 height 7
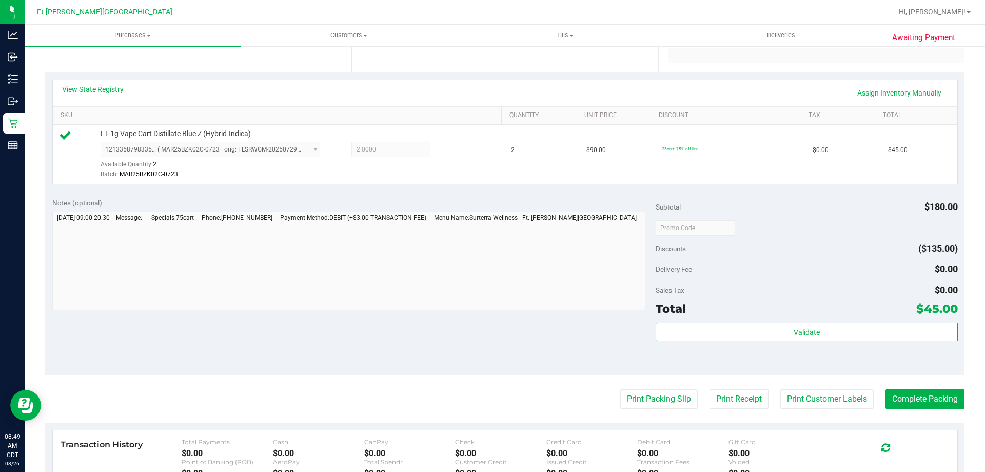
scroll to position [205, 0]
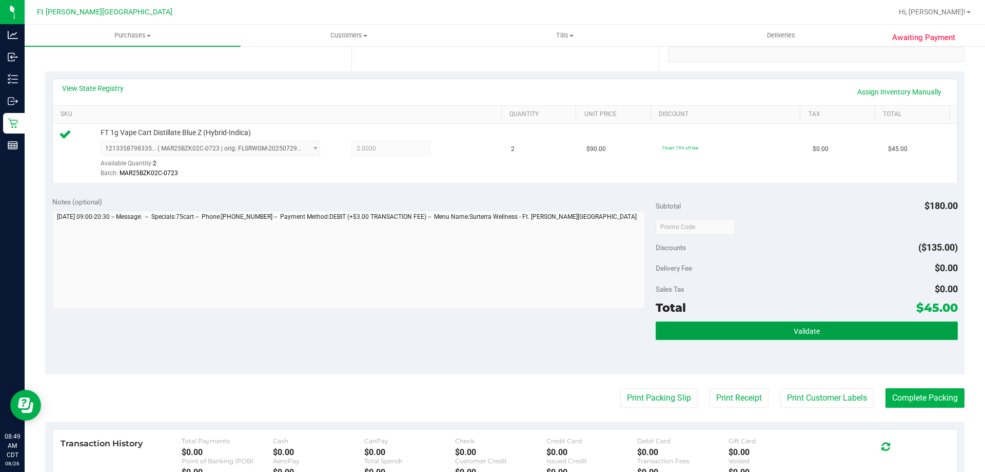
click at [812, 325] on button "Validate" at bounding box center [807, 330] width 302 height 18
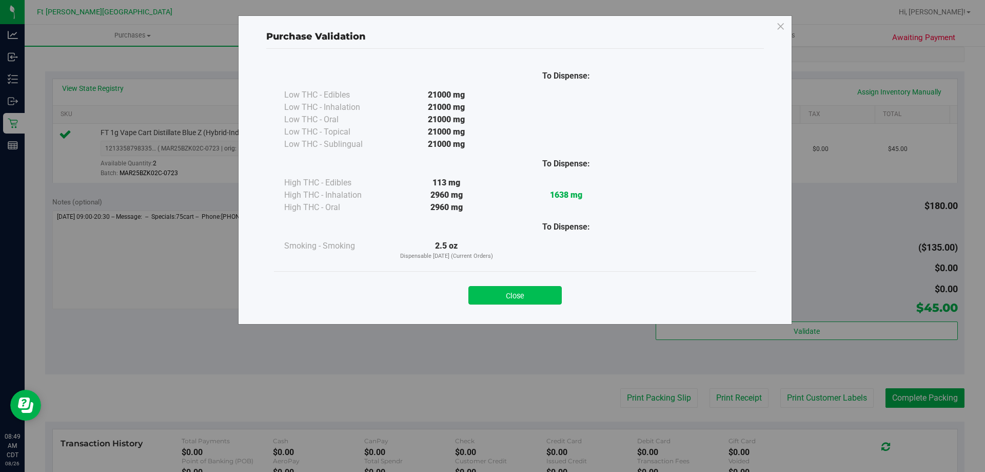
click at [528, 295] on button "Close" at bounding box center [515, 295] width 93 height 18
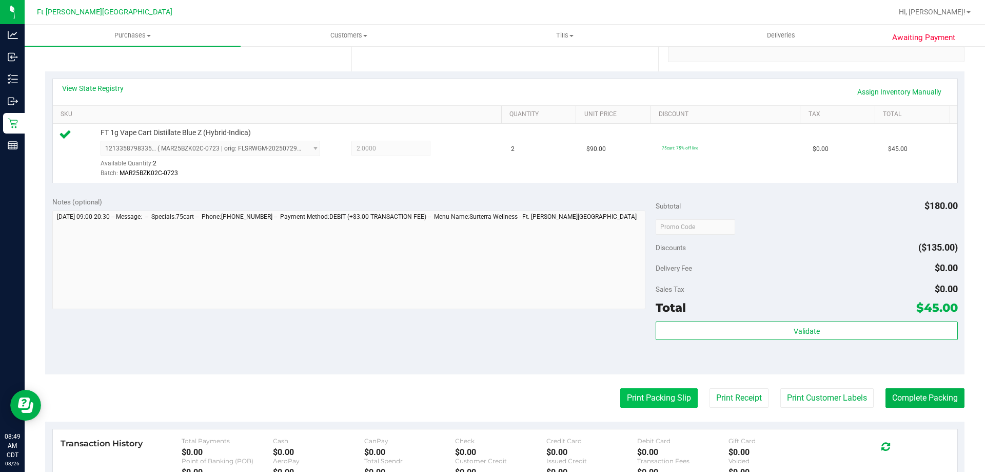
click at [640, 401] on button "Print Packing Slip" at bounding box center [658, 398] width 77 height 20
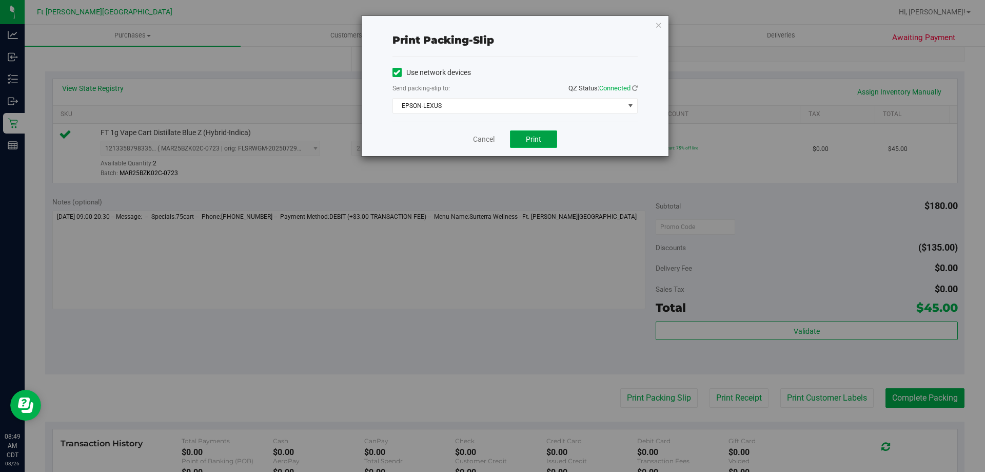
click at [532, 136] on span "Print" at bounding box center [533, 139] width 15 height 8
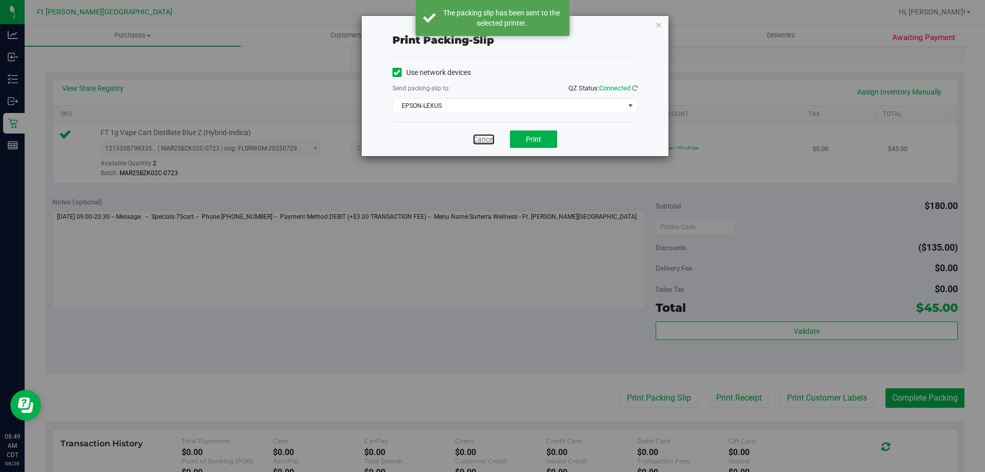
click at [493, 143] on link "Cancel" at bounding box center [484, 139] width 22 height 11
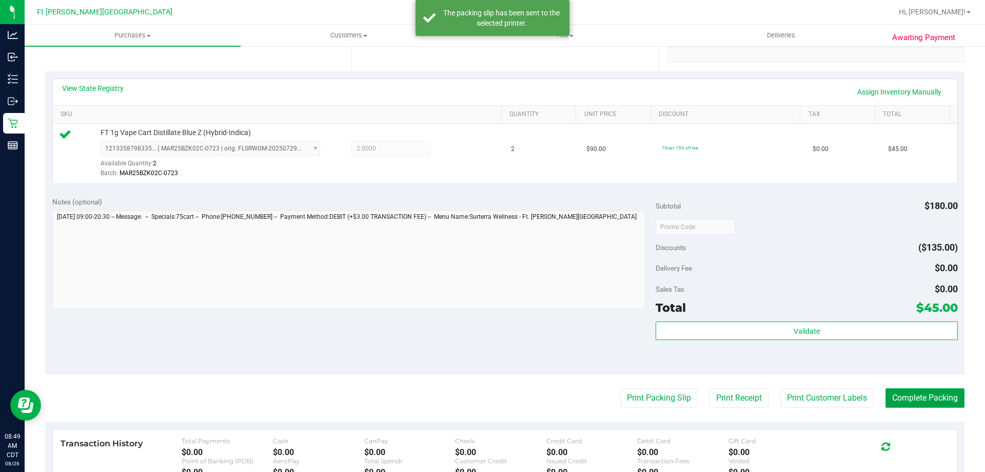
click at [906, 390] on button "Complete Packing" at bounding box center [925, 398] width 79 height 20
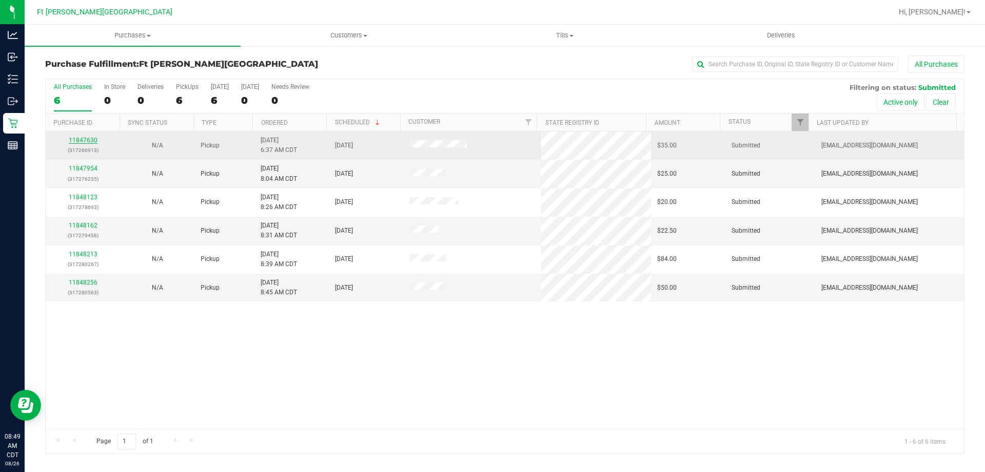
click at [87, 138] on link "11847630" at bounding box center [83, 140] width 29 height 7
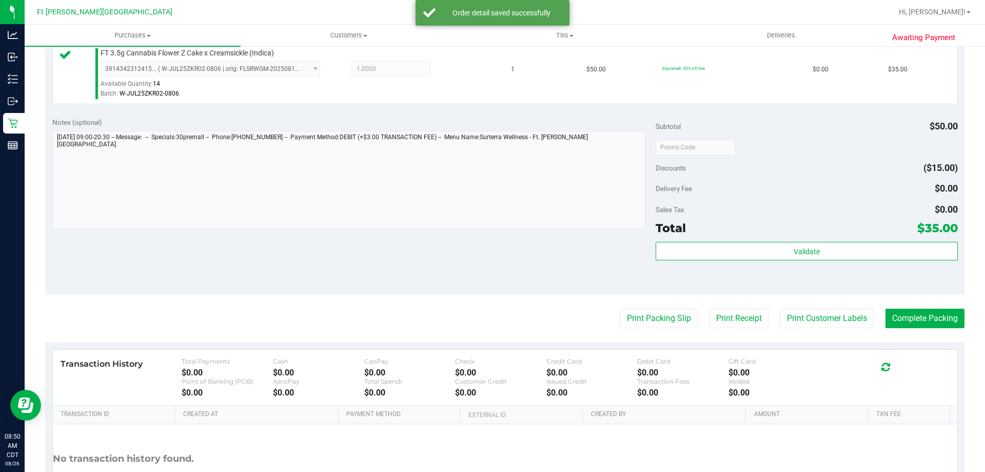
scroll to position [308, 0]
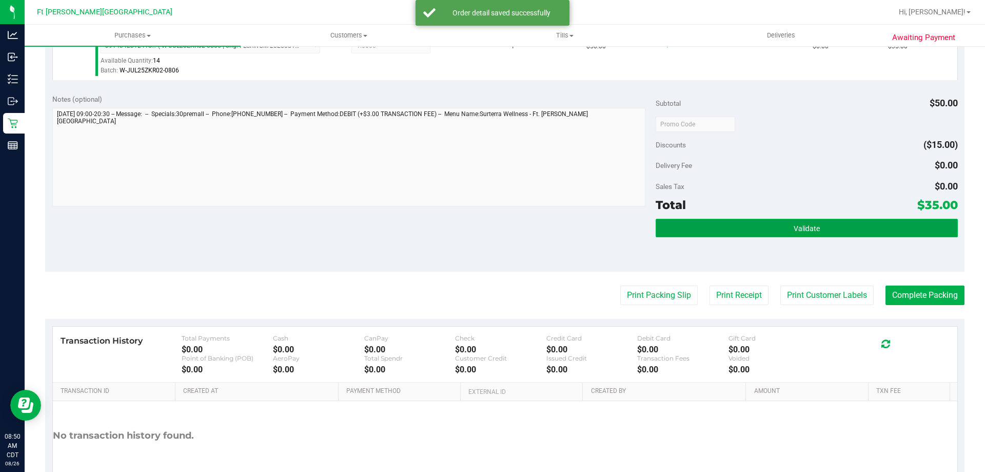
click at [693, 234] on button "Validate" at bounding box center [807, 228] width 302 height 18
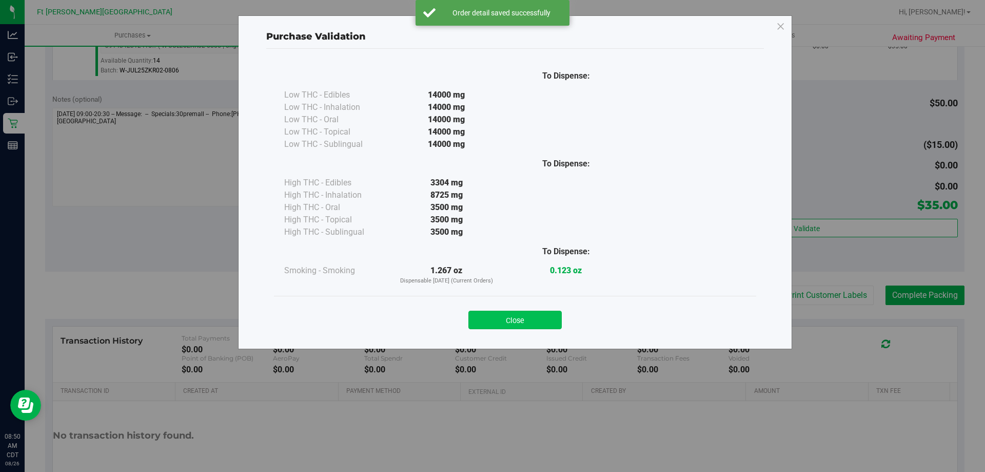
click at [533, 324] on button "Close" at bounding box center [515, 319] width 93 height 18
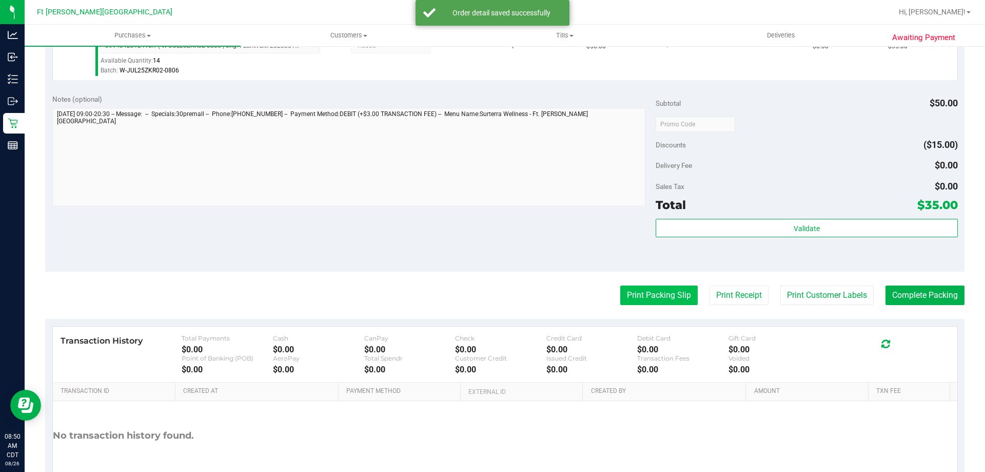
click at [643, 293] on button "Print Packing Slip" at bounding box center [658, 295] width 77 height 20
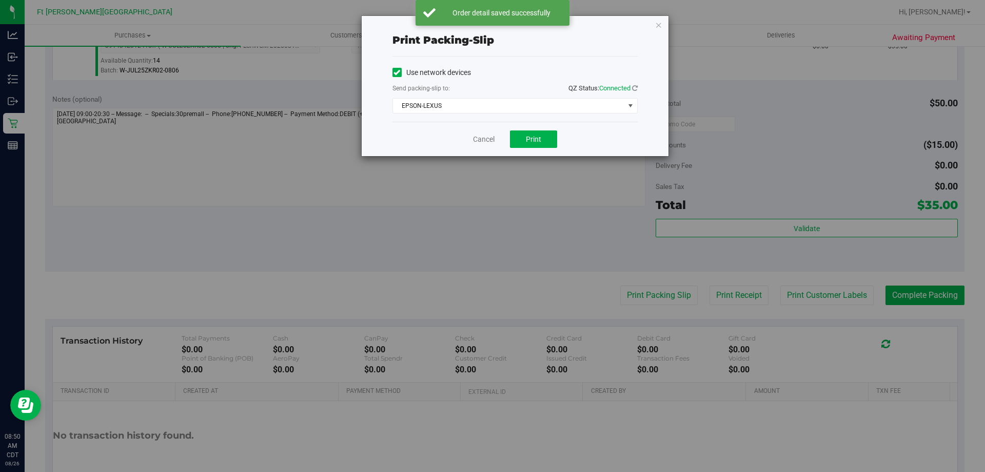
click at [521, 151] on div "Cancel Print" at bounding box center [515, 139] width 245 height 34
click at [526, 143] on button "Print" at bounding box center [533, 138] width 47 height 17
drag, startPoint x: 489, startPoint y: 141, endPoint x: 484, endPoint y: 144, distance: 5.9
click at [489, 141] on link "Cancel" at bounding box center [484, 139] width 22 height 11
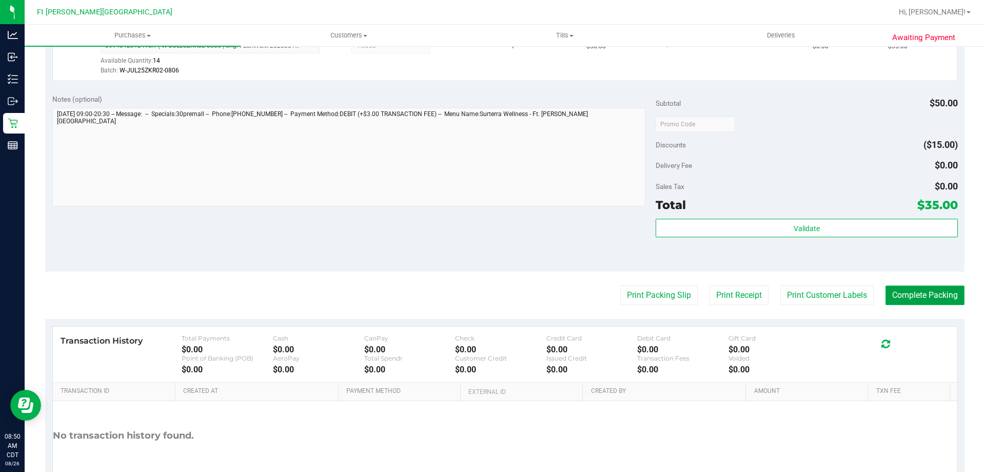
click at [914, 303] on button "Complete Packing" at bounding box center [925, 295] width 79 height 20
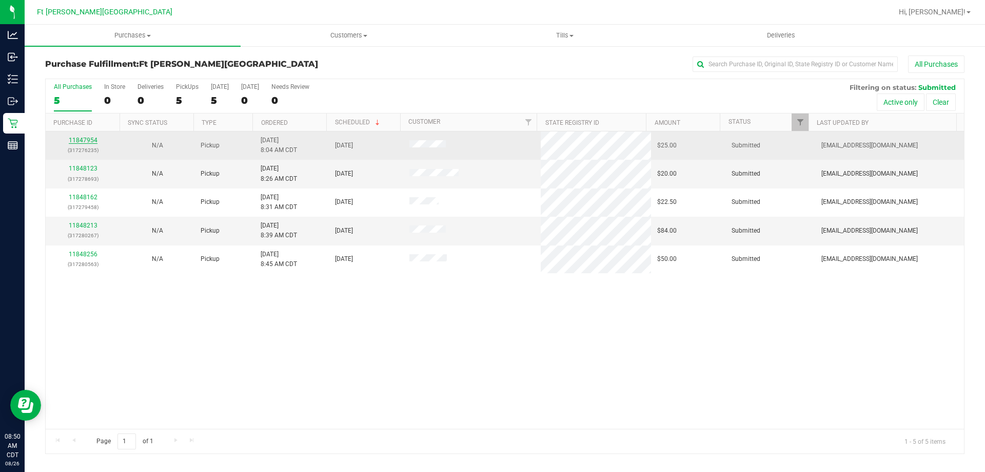
click at [79, 142] on link "11847954" at bounding box center [83, 140] width 29 height 7
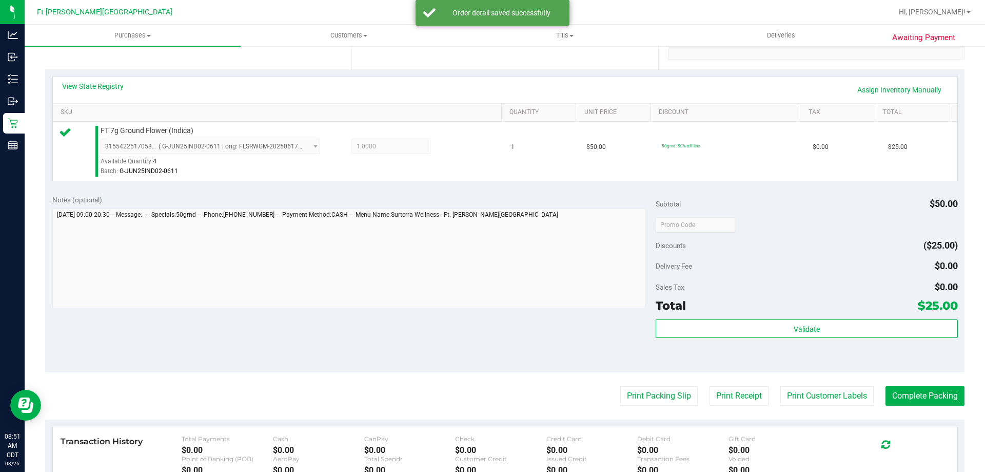
scroll to position [257, 0]
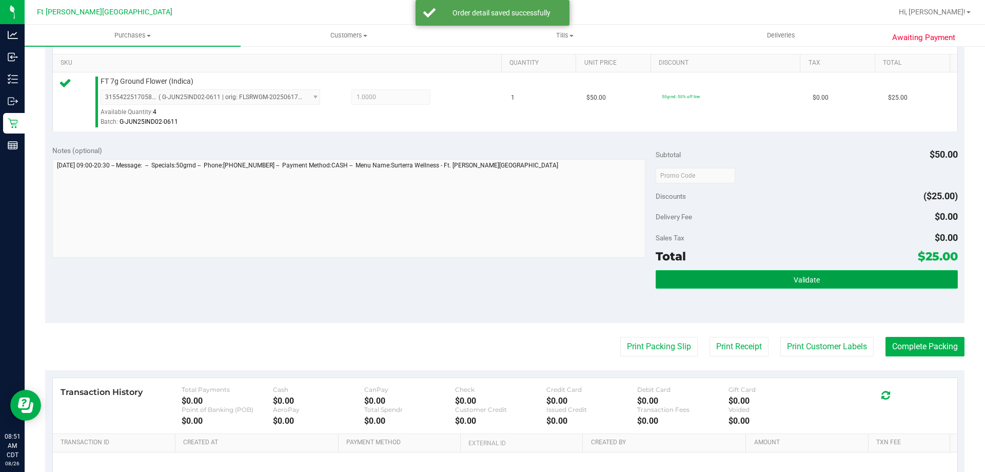
click at [698, 279] on button "Validate" at bounding box center [807, 279] width 302 height 18
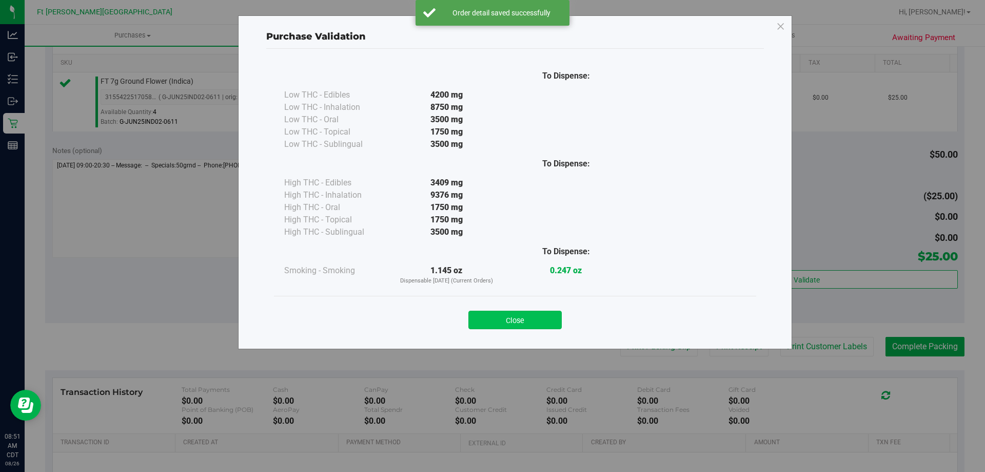
click at [528, 321] on button "Close" at bounding box center [515, 319] width 93 height 18
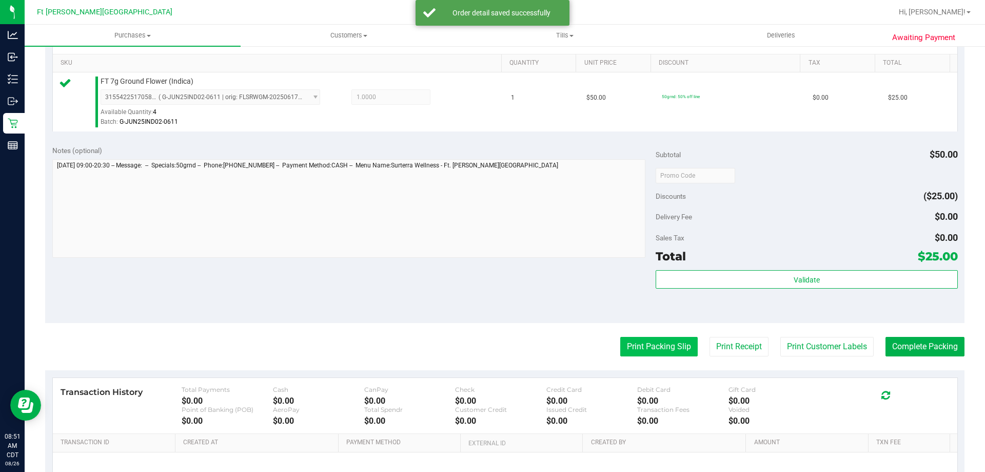
click at [631, 350] on button "Print Packing Slip" at bounding box center [658, 347] width 77 height 20
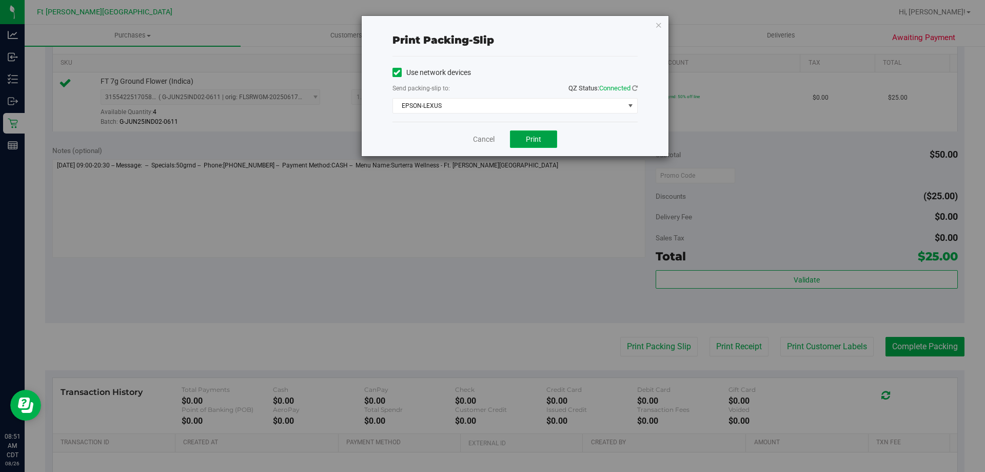
click at [524, 133] on button "Print" at bounding box center [533, 138] width 47 height 17
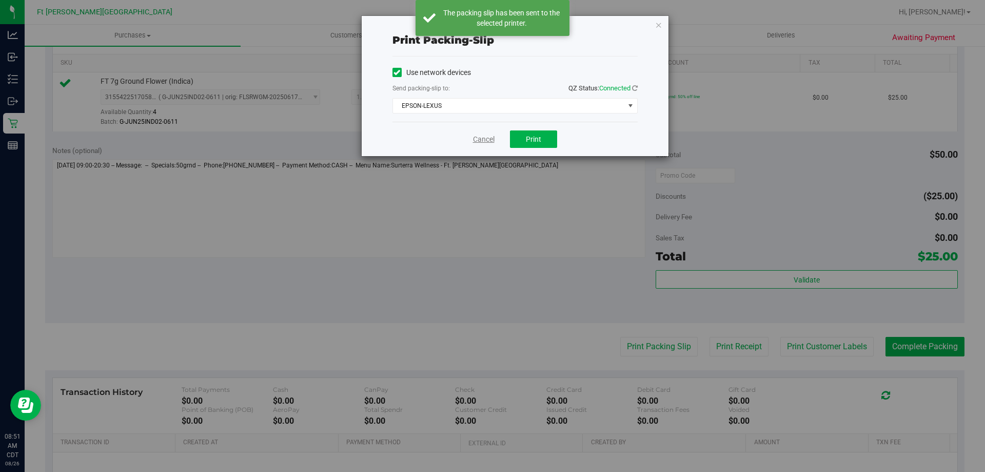
click at [489, 135] on link "Cancel" at bounding box center [484, 139] width 22 height 11
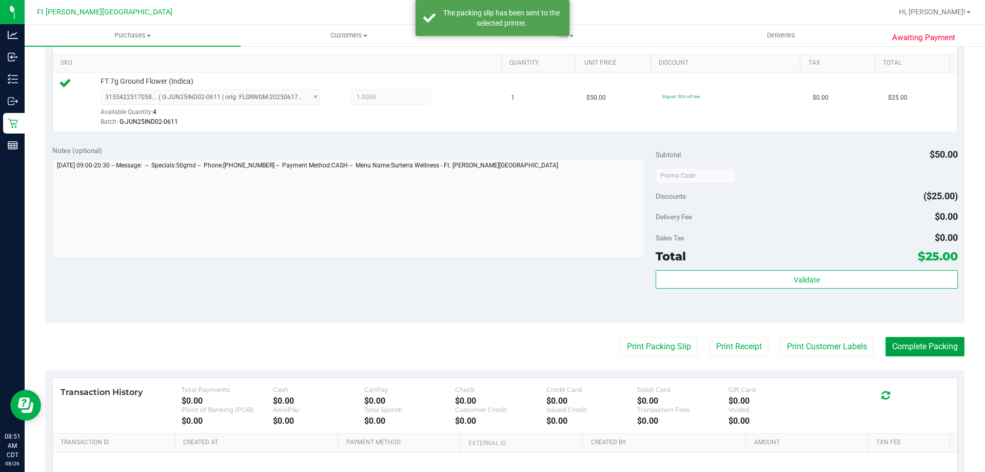
click at [888, 345] on button "Complete Packing" at bounding box center [925, 347] width 79 height 20
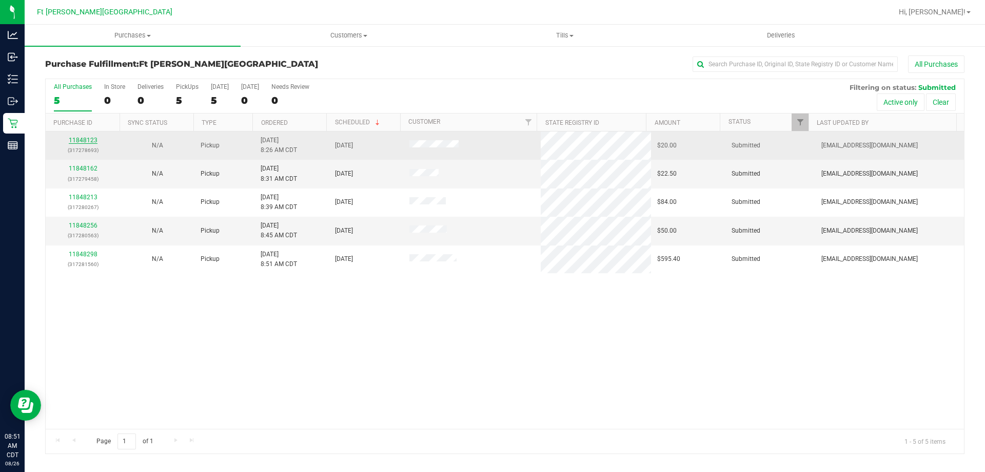
click at [80, 141] on link "11848123" at bounding box center [83, 140] width 29 height 7
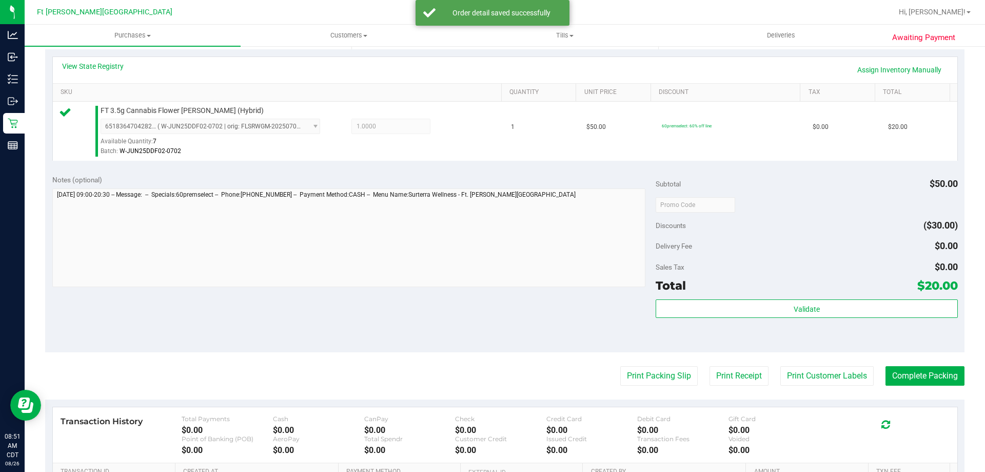
scroll to position [257, 0]
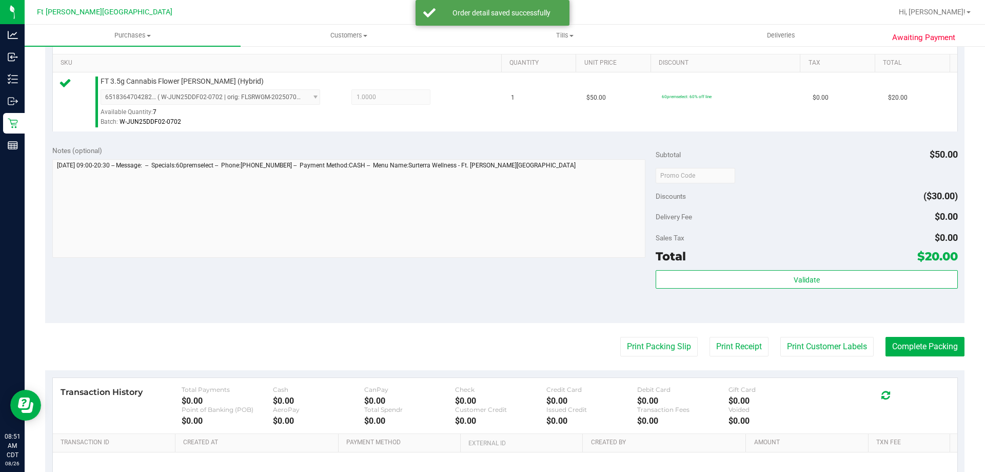
click at [692, 292] on div "Validate" at bounding box center [807, 293] width 302 height 46
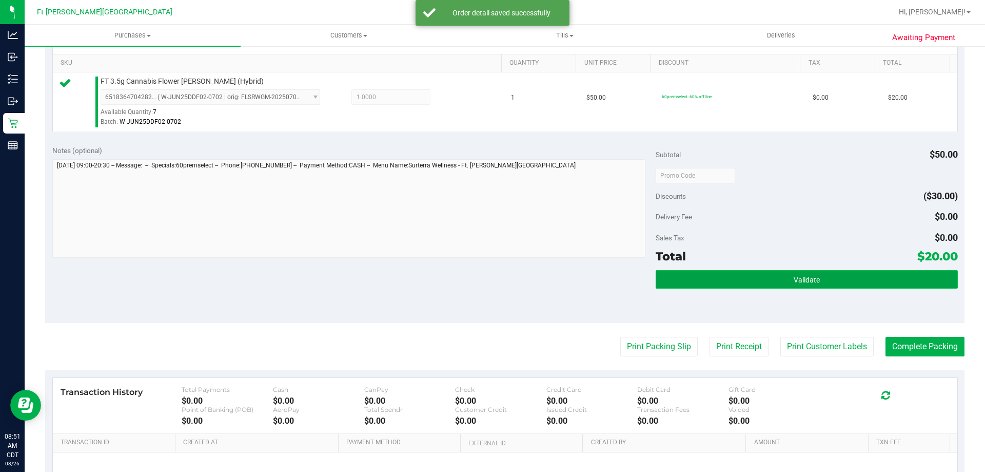
click at [687, 277] on button "Validate" at bounding box center [807, 279] width 302 height 18
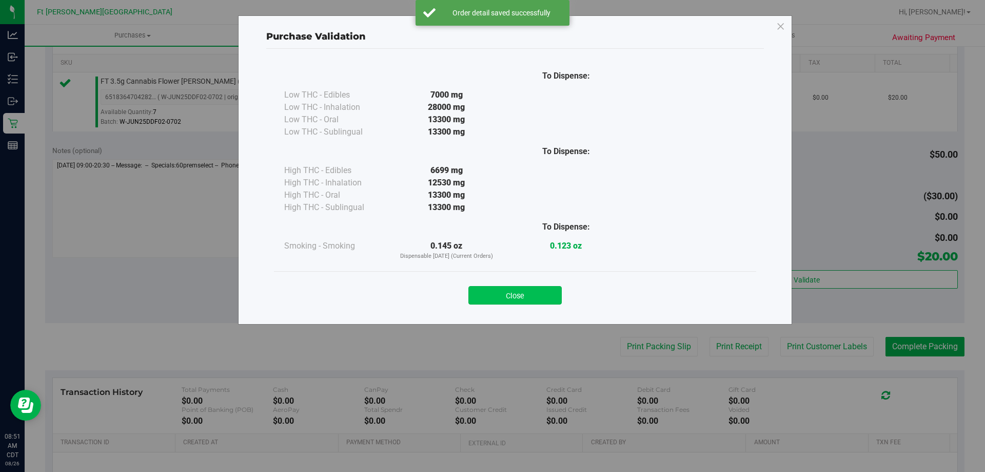
click at [541, 294] on button "Close" at bounding box center [515, 295] width 93 height 18
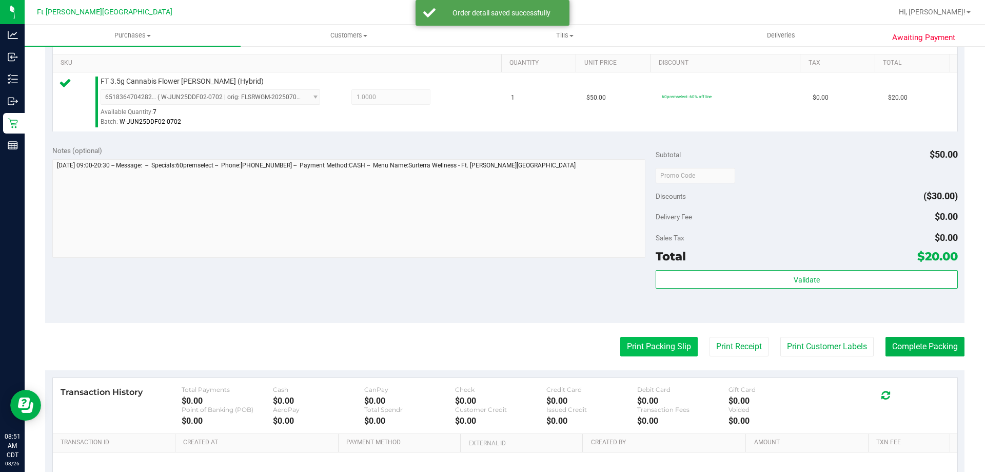
click at [633, 351] on button "Print Packing Slip" at bounding box center [658, 347] width 77 height 20
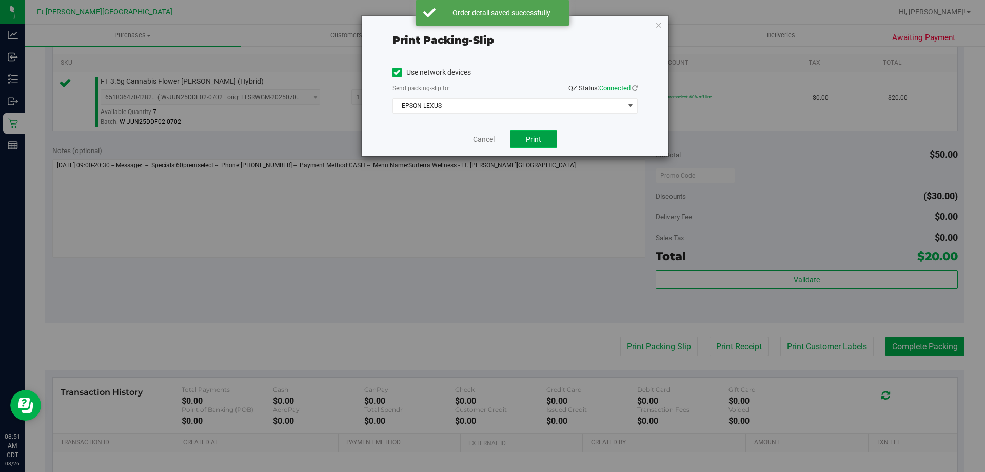
click at [532, 145] on button "Print" at bounding box center [533, 138] width 47 height 17
click at [482, 141] on link "Cancel" at bounding box center [484, 139] width 22 height 11
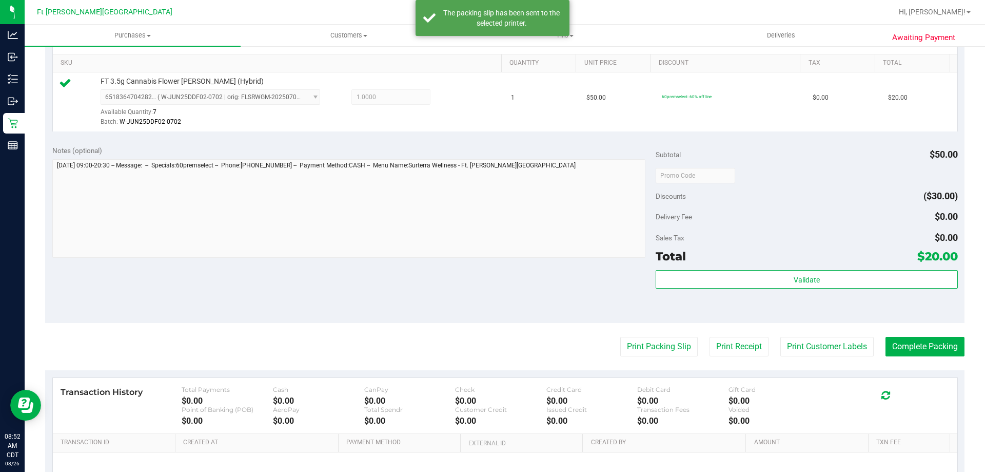
click at [915, 357] on purchase-details "Back Edit Purchase Cancel Purchase View Profile # 11848123 BioTrack ID: - Submi…" at bounding box center [505, 180] width 920 height 763
click at [911, 348] on button "Complete Packing" at bounding box center [925, 347] width 79 height 20
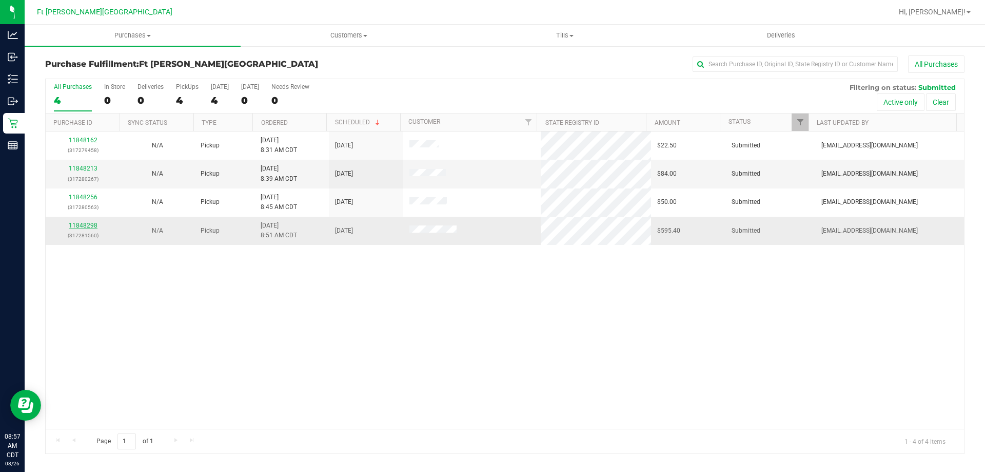
click at [94, 224] on link "11848298" at bounding box center [83, 225] width 29 height 7
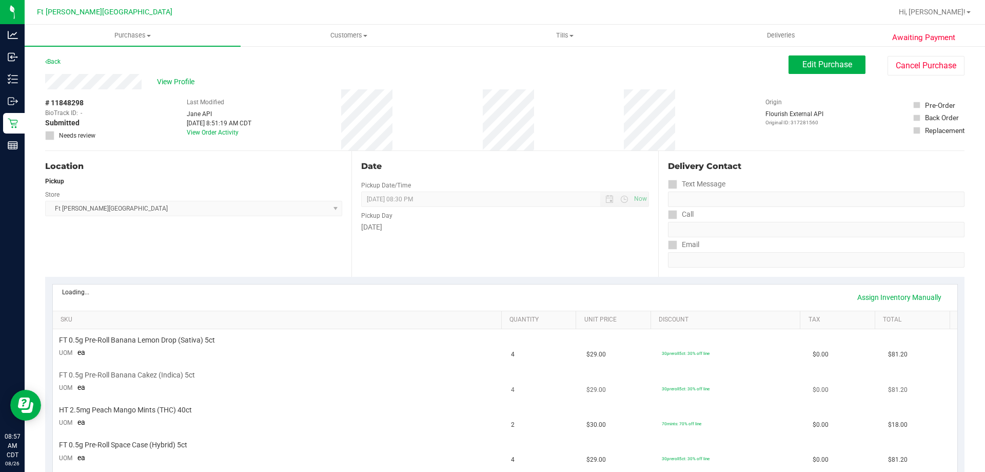
drag, startPoint x: 94, startPoint y: 224, endPoint x: 514, endPoint y: 373, distance: 444.7
click at [514, 375] on td "4" at bounding box center [542, 381] width 75 height 35
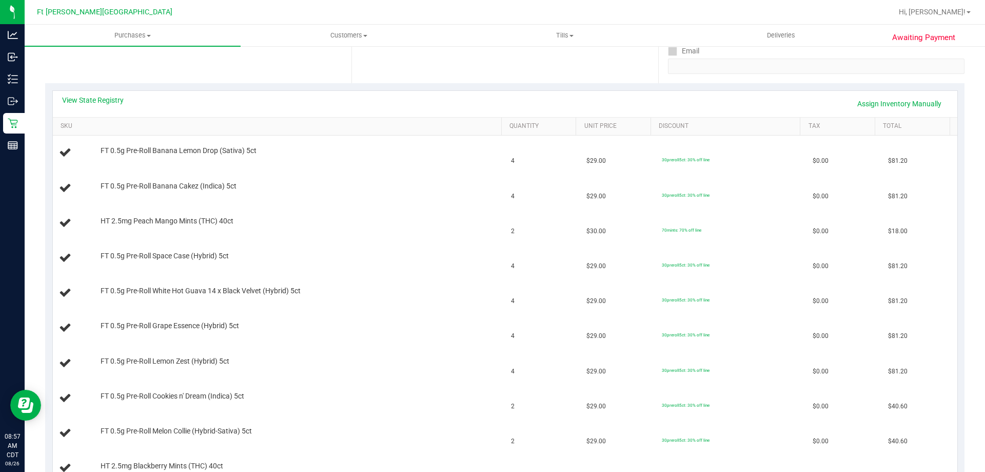
scroll to position [205, 0]
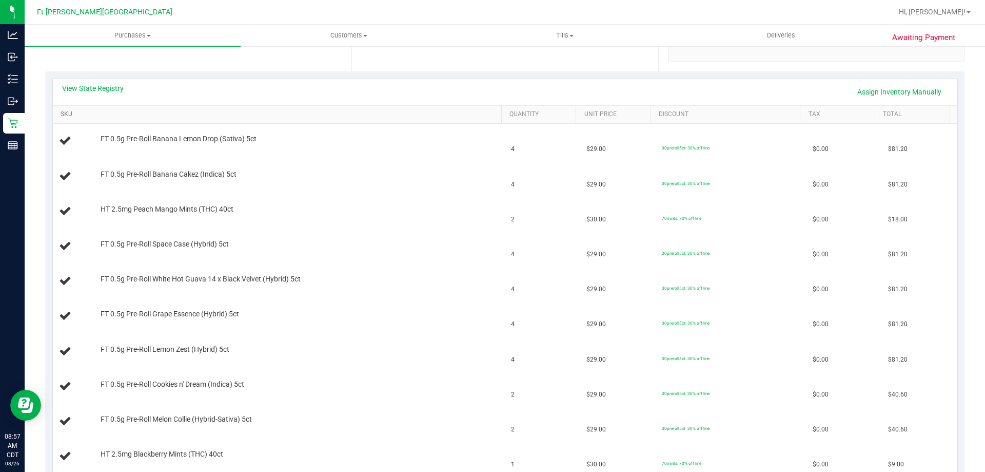
click at [61, 115] on link "SKU" at bounding box center [279, 114] width 437 height 8
click at [97, 83] on link "View State Registry" at bounding box center [93, 88] width 62 height 10
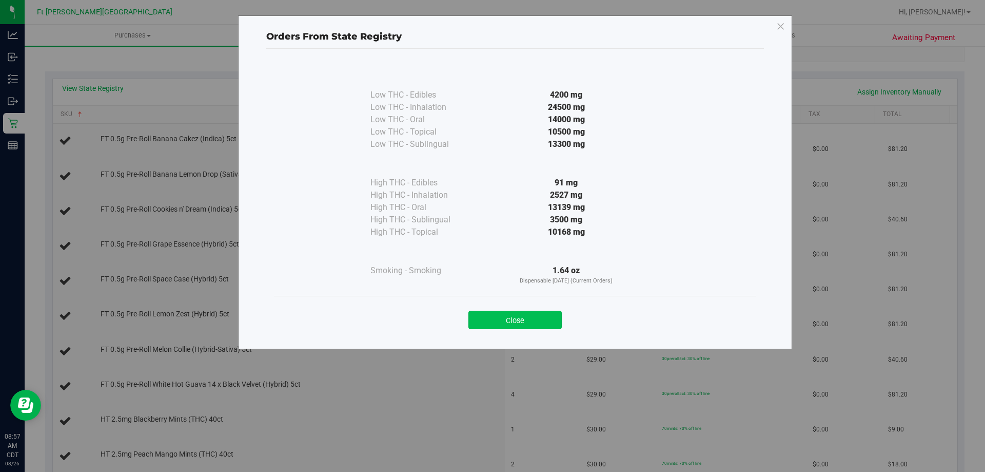
click at [529, 324] on button "Close" at bounding box center [515, 319] width 93 height 18
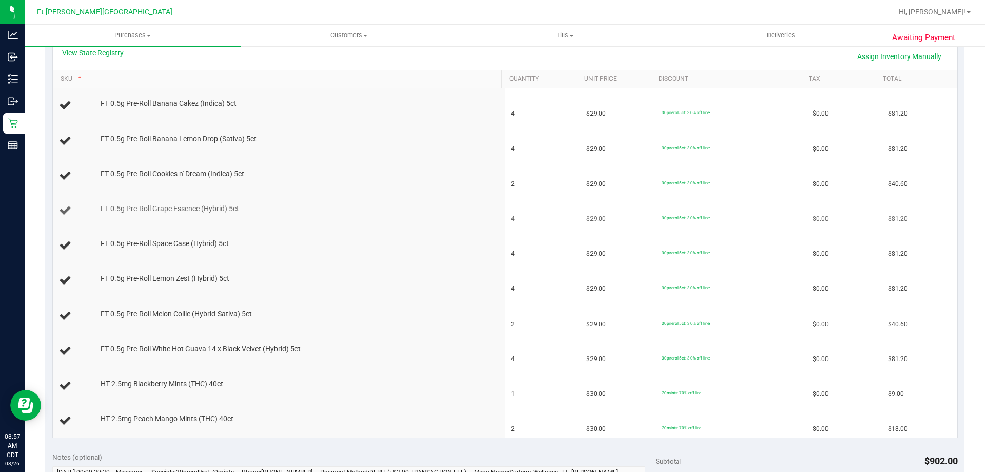
scroll to position [257, 0]
